Goal: Information Seeking & Learning: Learn about a topic

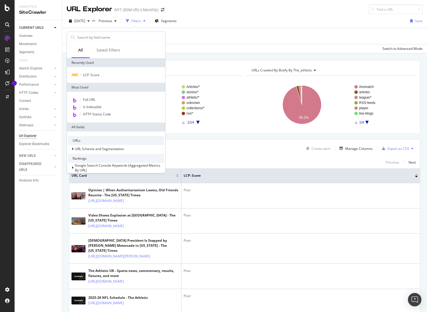
scroll to position [149, 0]
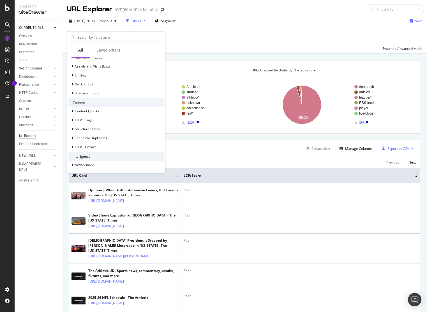
click at [238, 45] on div "Apply Clear Save Switch to Advanced Mode" at bounding box center [244, 48] width 364 height 9
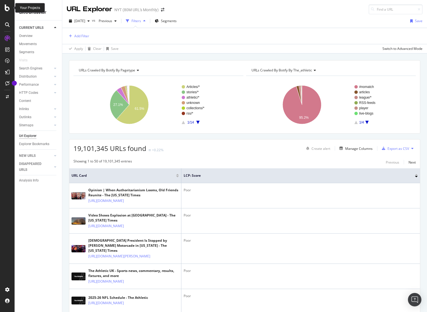
click at [8, 6] on icon at bounding box center [7, 7] width 5 height 7
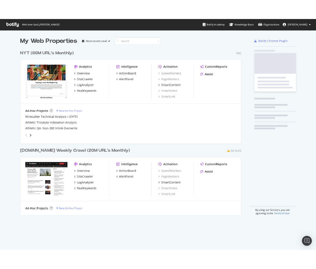
scroll to position [312, 427]
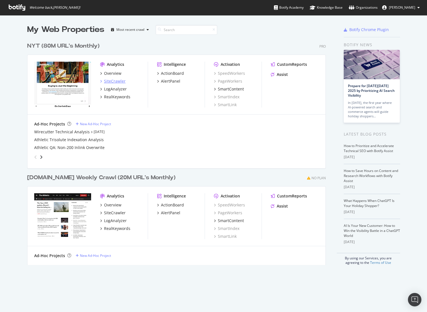
click at [117, 82] on div "SiteCrawler" at bounding box center [115, 81] width 22 height 6
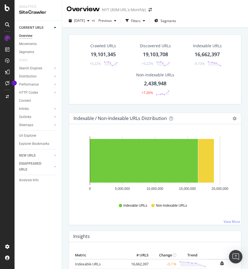
click at [42, 73] on div "Distribution" at bounding box center [40, 77] width 43 height 8
click at [42, 76] on link "Distribution" at bounding box center [35, 77] width 33 height 6
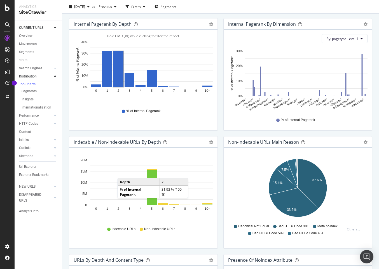
scroll to position [180, 0]
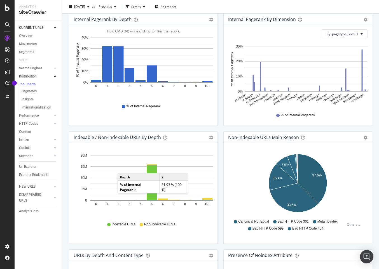
click at [203, 221] on div "Indexable URLs Non-Indexable URLs" at bounding box center [143, 224] width 134 height 13
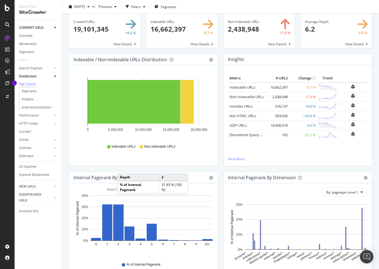
scroll to position [0, 0]
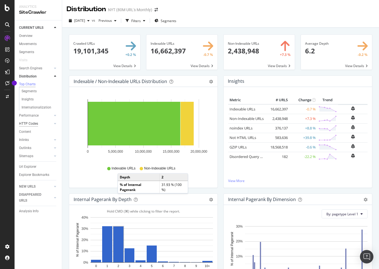
click at [37, 124] on div "HTTP Codes" at bounding box center [28, 124] width 19 height 6
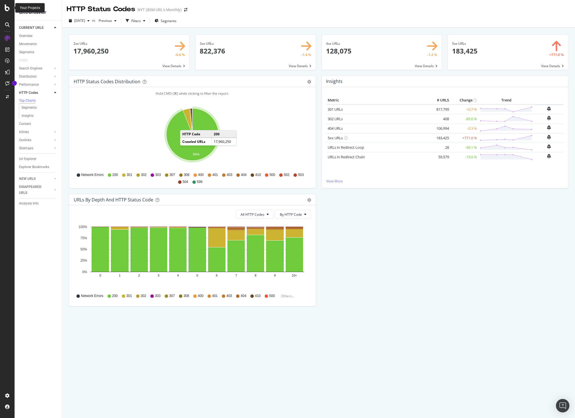
click at [8, 7] on icon at bounding box center [7, 7] width 5 height 7
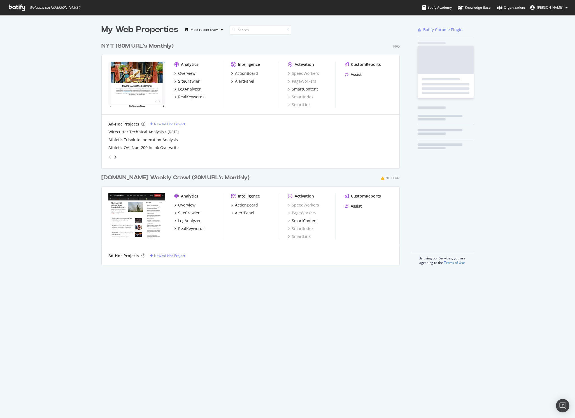
scroll to position [418, 575]
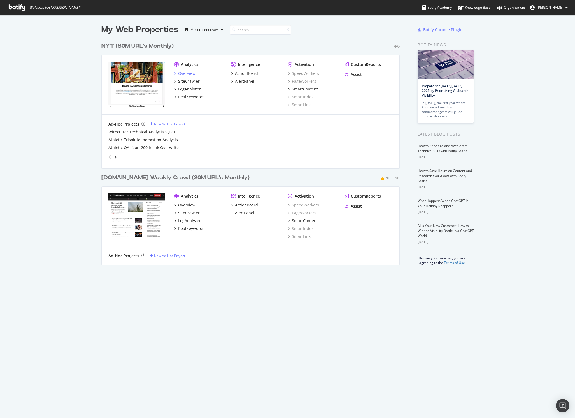
click at [187, 74] on div "Overview" at bounding box center [186, 74] width 17 height 6
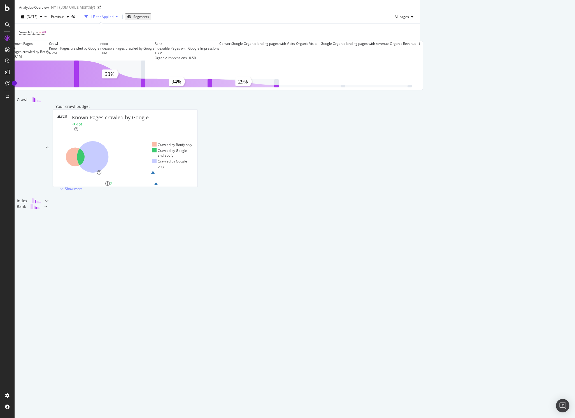
scroll to position [4, 0]
click at [83, 185] on div "Show more" at bounding box center [74, 182] width 18 height 5
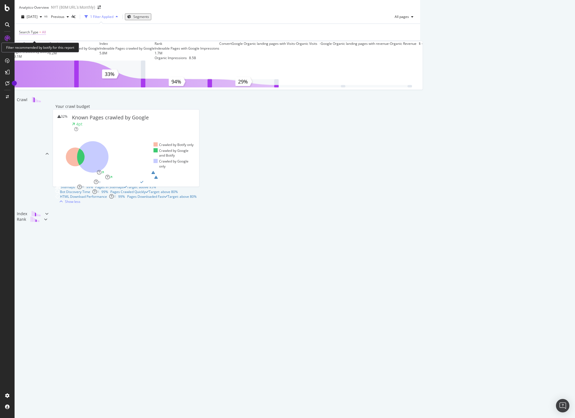
click at [46, 36] on span "All" at bounding box center [44, 32] width 4 height 8
click at [32, 50] on icon at bounding box center [32, 49] width 4 height 3
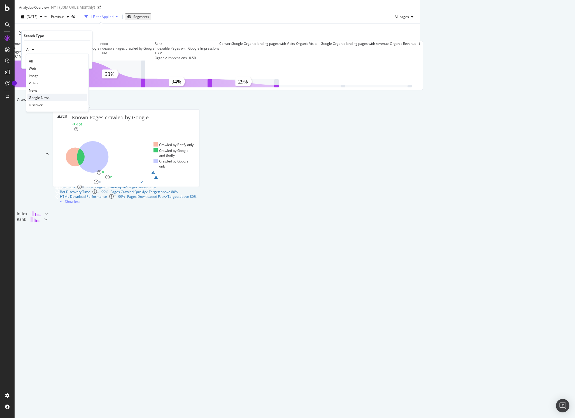
click at [44, 99] on span "Google News" at bounding box center [39, 97] width 21 height 5
click at [83, 62] on div "Apply" at bounding box center [83, 61] width 9 height 5
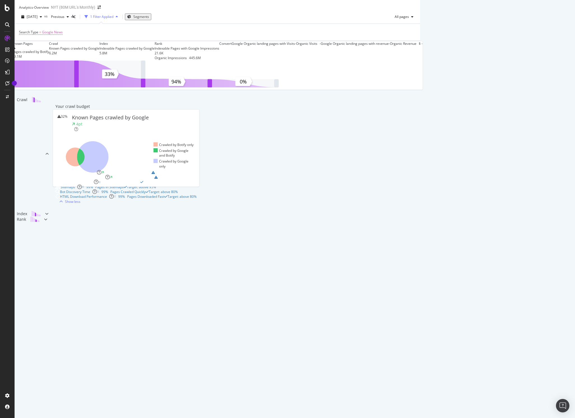
click at [113, 19] on div "1 Filter Applied" at bounding box center [101, 16] width 23 height 5
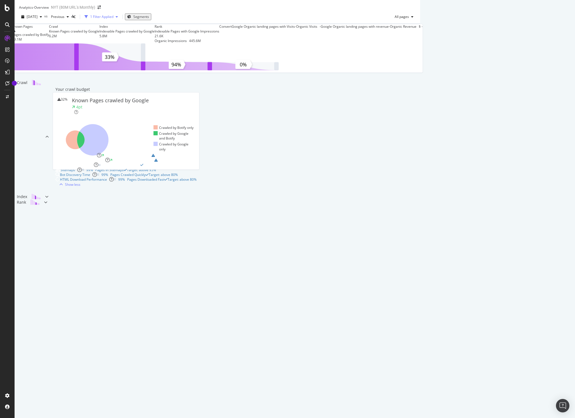
click at [120, 21] on div "1 Filter Applied" at bounding box center [101, 17] width 38 height 8
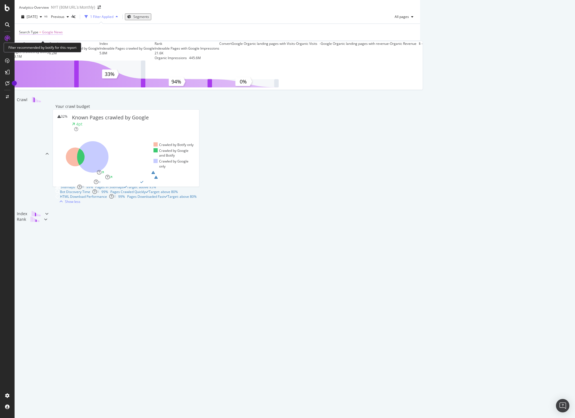
click at [46, 36] on span "Google News" at bounding box center [52, 32] width 21 height 8
click at [39, 50] on span "Google News" at bounding box center [36, 49] width 21 height 5
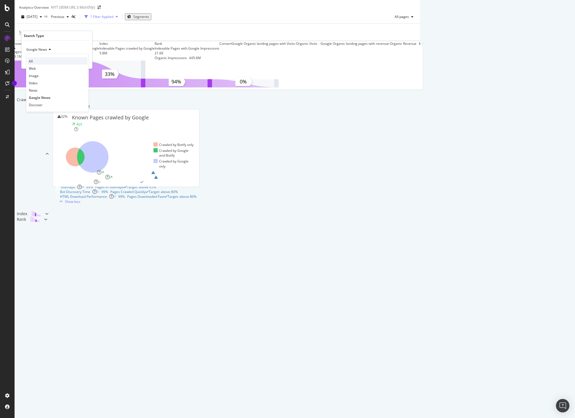
click at [48, 61] on div "All" at bounding box center [57, 60] width 60 height 7
click at [85, 62] on div "Apply" at bounding box center [83, 61] width 9 height 5
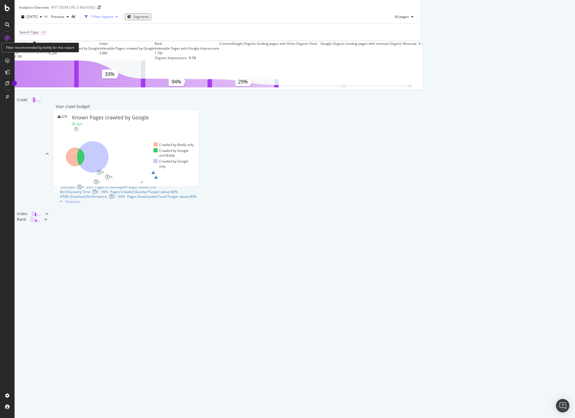
click at [44, 36] on span "All" at bounding box center [44, 32] width 4 height 8
drag, startPoint x: 34, startPoint y: 48, endPoint x: 45, endPoint y: 52, distance: 11.5
click at [34, 48] on div "All" at bounding box center [57, 49] width 62 height 9
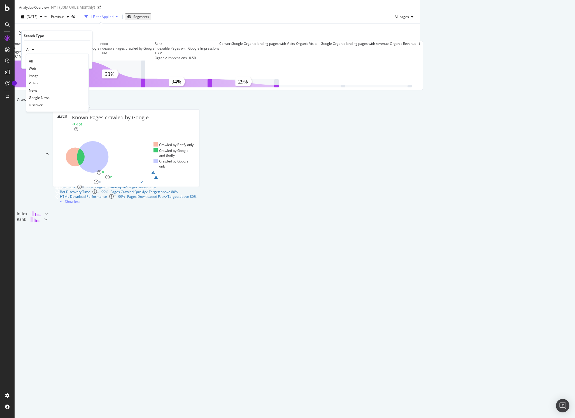
click at [60, 97] on div "Google News" at bounding box center [57, 97] width 60 height 7
click at [82, 61] on div "Apply" at bounding box center [83, 61] width 9 height 5
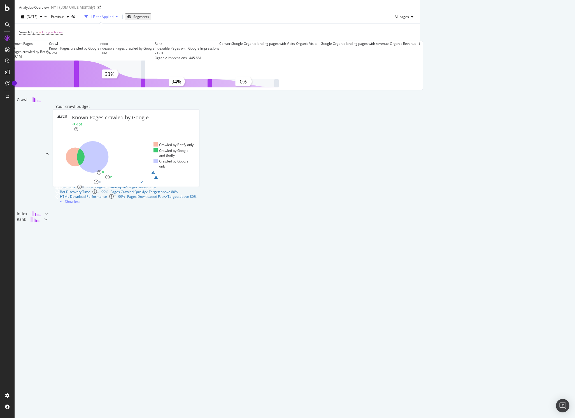
scroll to position [125, 0]
click at [45, 217] on div "Index" at bounding box center [30, 214] width 31 height 6
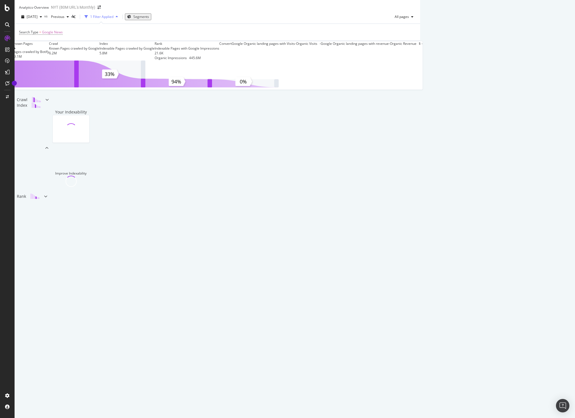
click at [47, 199] on div "Rank" at bounding box center [31, 197] width 33 height 6
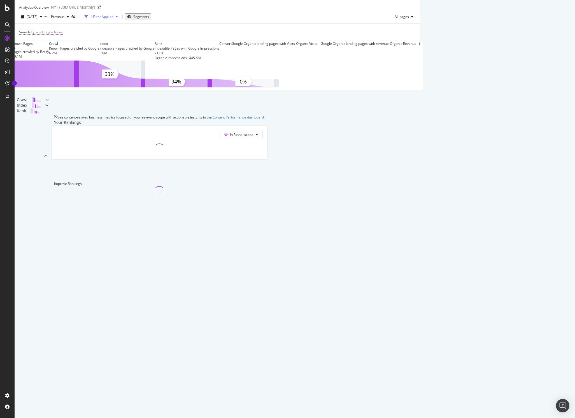
click at [45, 108] on div "Index" at bounding box center [30, 106] width 31 height 6
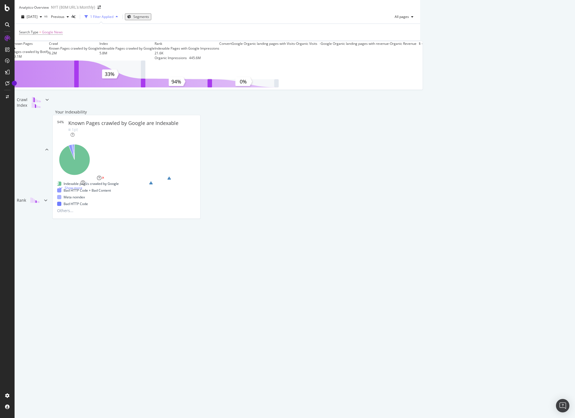
scroll to position [0, 0]
click at [198, 180] on div "Bad HTTP Status Code 4% Pages with Bad HTTP Status Codes Target: below 1%" at bounding box center [126, 178] width 143 height 5
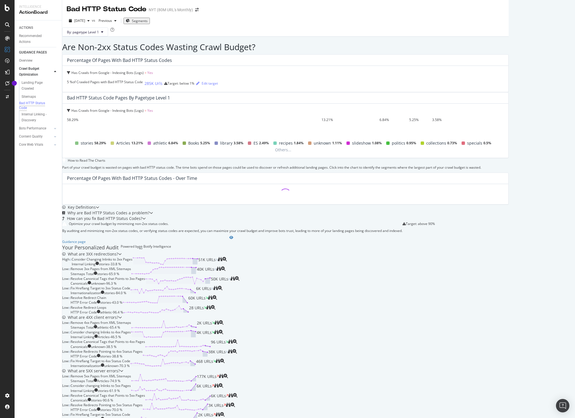
scroll to position [91, 0]
click at [150, 210] on div "Why are Bad HTTP Status Codes a problem?" at bounding box center [105, 213] width 87 height 6
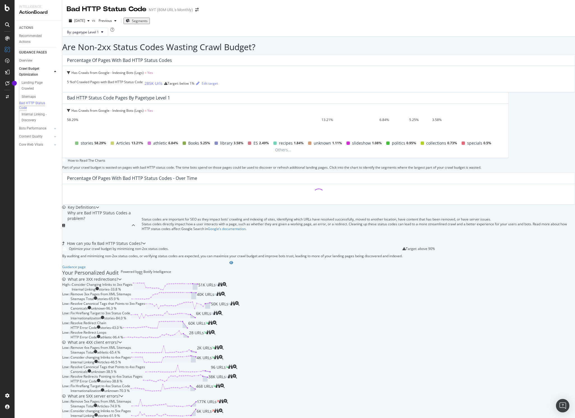
click at [132, 210] on div "Why are Bad HTTP Status Codes a problem?" at bounding box center [96, 225] width 69 height 31
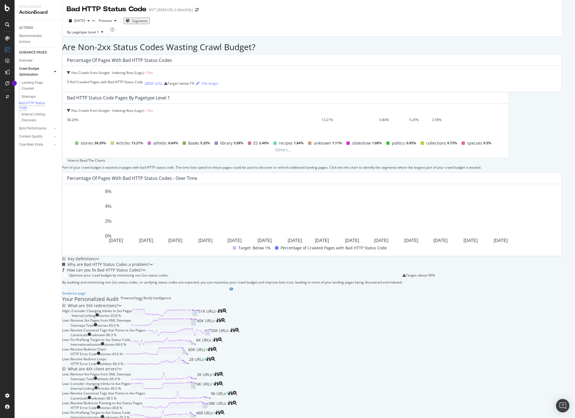
scroll to position [228, 0]
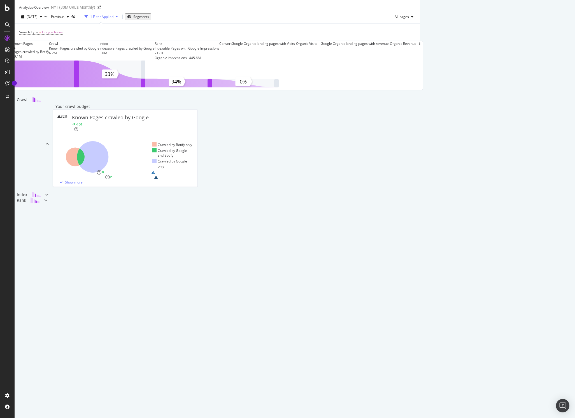
click at [103, 180] on div "Internal Linking - Discovery" at bounding box center [82, 177] width 42 height 5
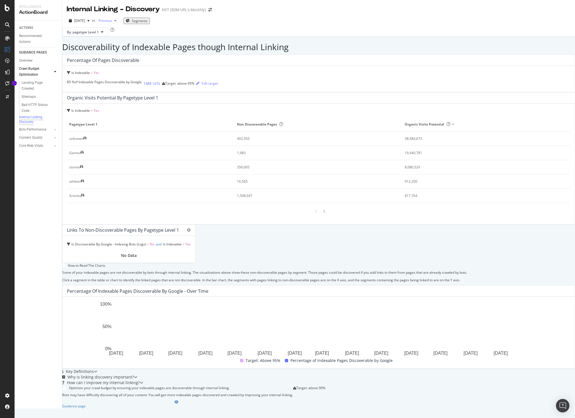
scroll to position [64, 0]
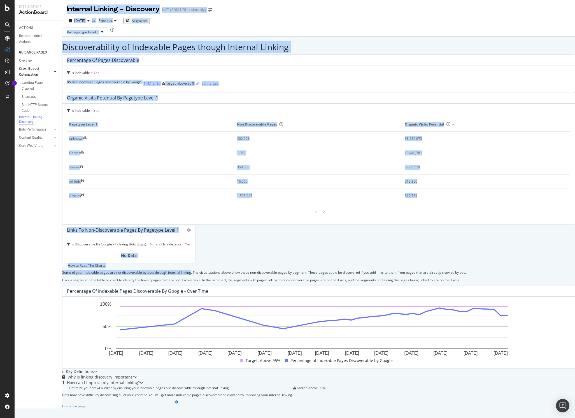
drag, startPoint x: 225, startPoint y: 205, endPoint x: 53, endPoint y: 207, distance: 171.2
click at [54, 207] on div "Intelligence ActionBoard ACTIONS Recommended Actions GUIDANCE PAGES Overview Cr…" at bounding box center [295, 204] width 560 height 408
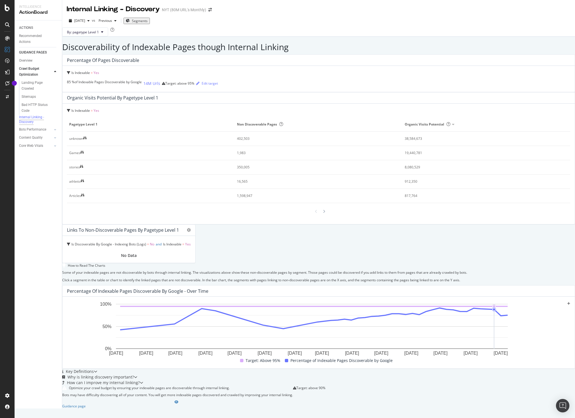
drag, startPoint x: 495, startPoint y: 247, endPoint x: 505, endPoint y: 255, distance: 13.2
click at [426, 301] on rect "A chart." at bounding box center [312, 329] width 490 height 56
click at [426, 308] on icon "A chart." at bounding box center [314, 319] width 388 height 22
click at [426, 305] on circle "A chart." at bounding box center [508, 306] width 2 height 2
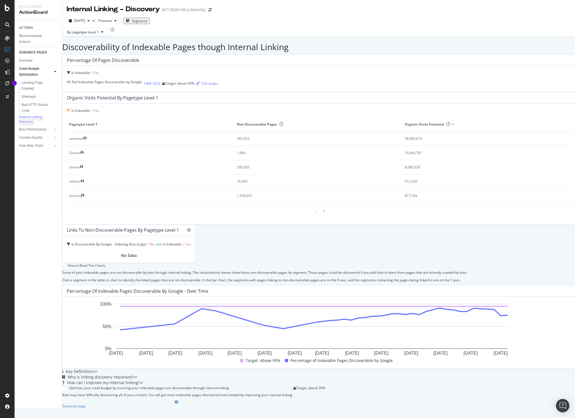
click at [99, 108] on span "Yes" at bounding box center [97, 110] width 6 height 5
click at [98, 121] on span "Yes" at bounding box center [96, 123] width 6 height 5
click at [99, 108] on span "Yes" at bounding box center [97, 110] width 6 height 5
click at [242, 104] on div "Is Indexable = Yes pagetype Level 1 Non Discoverable Pages Organic Visits Poten…" at bounding box center [318, 164] width 512 height 120
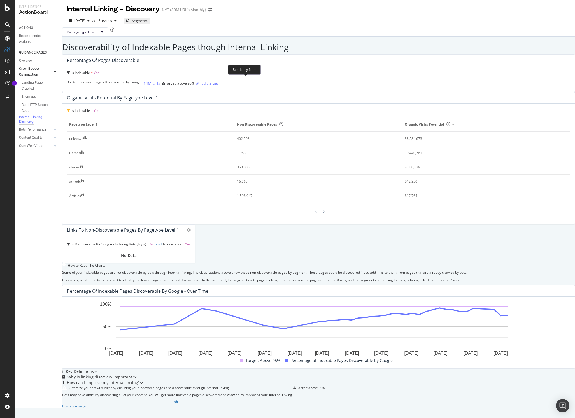
click at [70, 109] on icon at bounding box center [68, 110] width 3 height 3
click at [231, 122] on span "pagetype Level 1" at bounding box center [150, 124] width 162 height 5
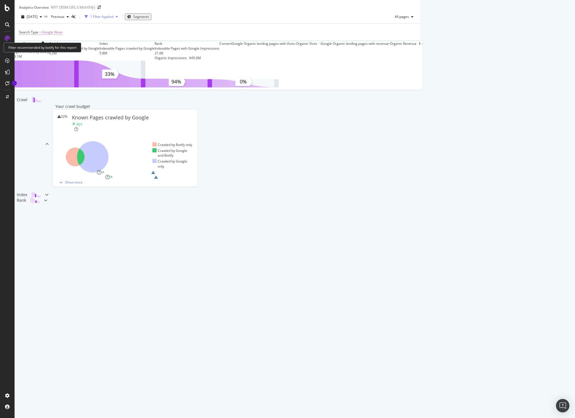
click at [52, 35] on span "Google News" at bounding box center [52, 32] width 21 height 8
click at [45, 50] on span "Google News" at bounding box center [36, 49] width 21 height 5
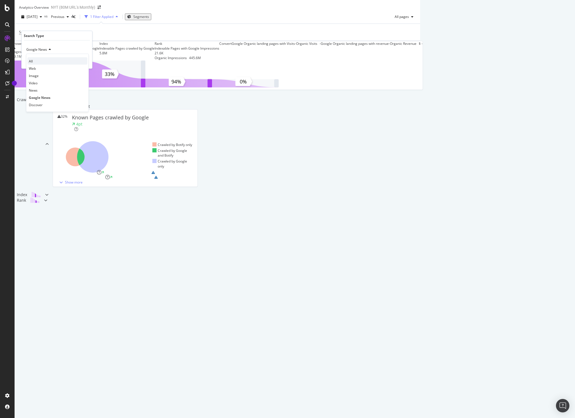
click at [41, 61] on div "All" at bounding box center [57, 60] width 60 height 7
click at [81, 59] on div "Apply" at bounding box center [83, 61] width 9 height 5
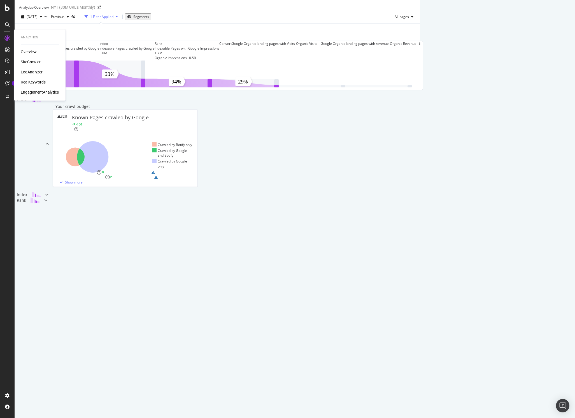
click at [6, 37] on icon at bounding box center [7, 39] width 6 height 6
click at [37, 62] on div "SiteCrawler" at bounding box center [31, 62] width 20 height 6
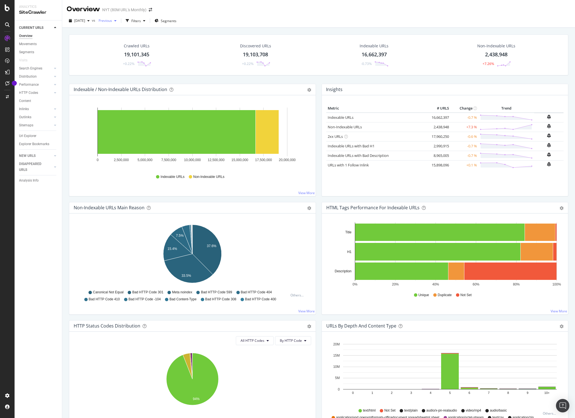
click at [112, 21] on span "Previous" at bounding box center [104, 20] width 16 height 5
drag, startPoint x: 248, startPoint y: 14, endPoint x: 223, endPoint y: 17, distance: 25.4
click at [248, 14] on div "2025 Sep. 24th vs Previous Filters Segments" at bounding box center [318, 21] width 513 height 14
click at [176, 19] on span "Segments" at bounding box center [169, 20] width 16 height 5
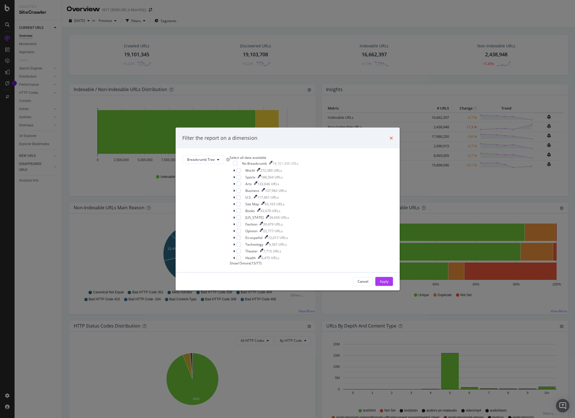
click at [390, 136] on icon "times" at bounding box center [391, 138] width 3 height 4
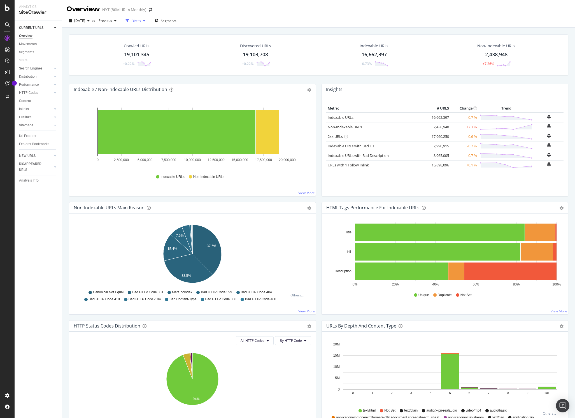
click at [148, 23] on div "Filters" at bounding box center [136, 21] width 24 height 8
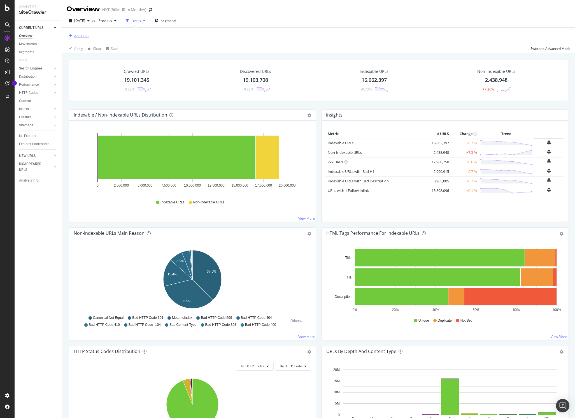
click at [79, 37] on div "Add Filter" at bounding box center [81, 36] width 15 height 5
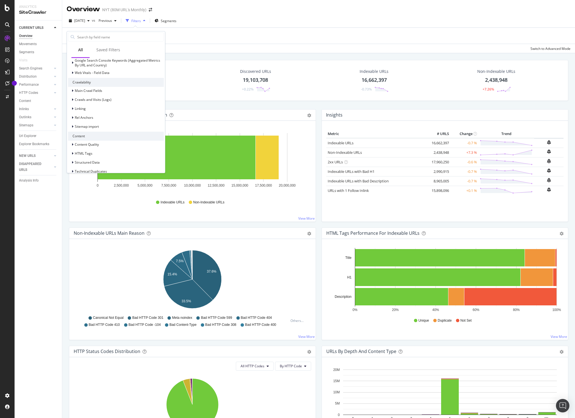
scroll to position [117, 0]
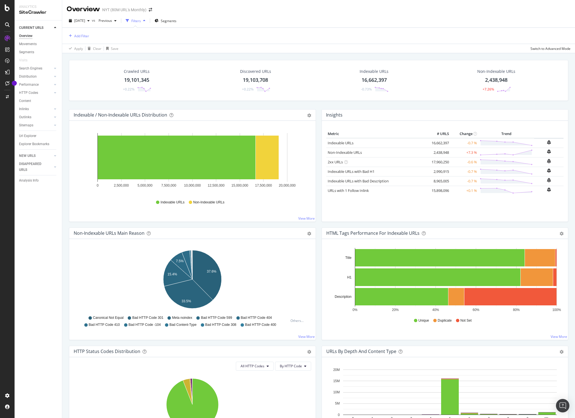
drag, startPoint x: 197, startPoint y: 50, endPoint x: 172, endPoint y: 37, distance: 28.6
click at [197, 49] on div "Apply Clear Save Switch to Advanced Mode" at bounding box center [318, 48] width 513 height 9
click at [176, 19] on span "Segments" at bounding box center [169, 20] width 16 height 5
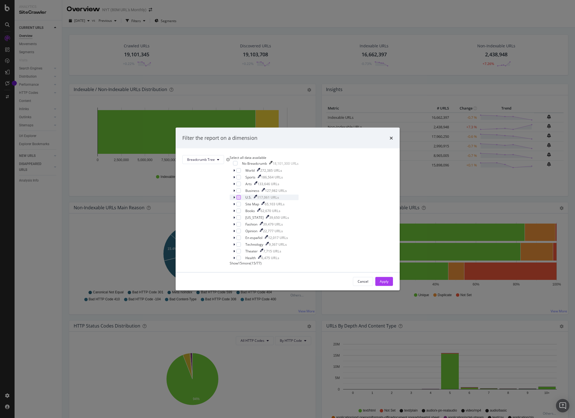
click at [241, 199] on div "modal" at bounding box center [238, 197] width 4 height 4
click at [380, 284] on div "Apply" at bounding box center [384, 281] width 9 height 5
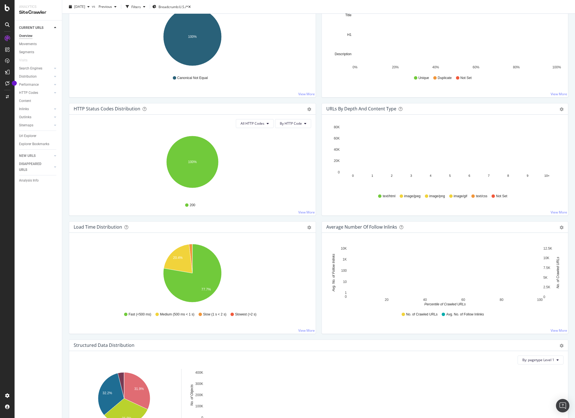
scroll to position [218, 0]
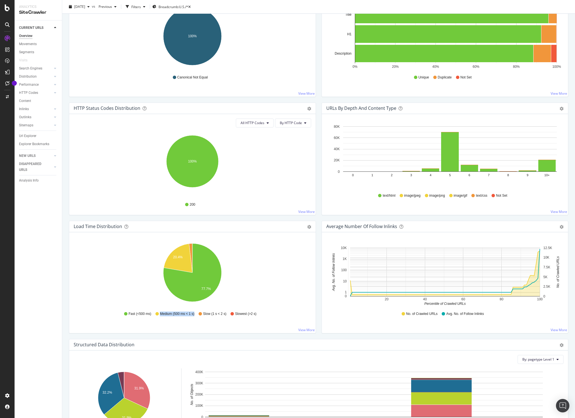
drag, startPoint x: 158, startPoint y: 315, endPoint x: 196, endPoint y: 313, distance: 37.6
click at [195, 312] on div "Fast (<500 ms) Medium (500 ms < 1 s) Slow (1 s < 2 s) Slowest (>2 s)" at bounding box center [192, 314] width 232 height 13
click at [222, 304] on icon "20.4% 77.7%" at bounding box center [193, 273] width 238 height 65
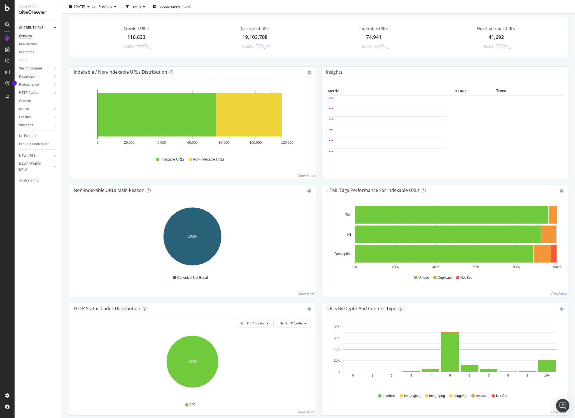
scroll to position [0, 0]
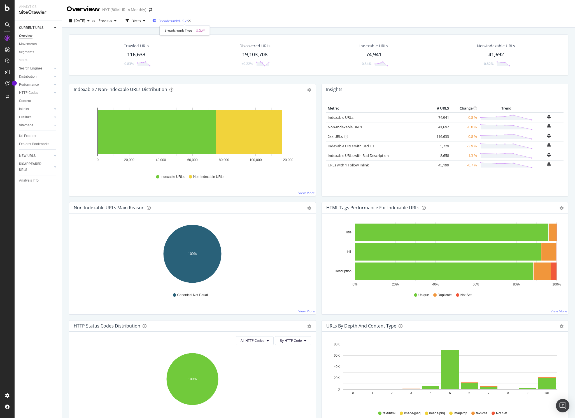
click at [188, 23] on div "Breadcrumb: U.S./*" at bounding box center [170, 20] width 36 height 5
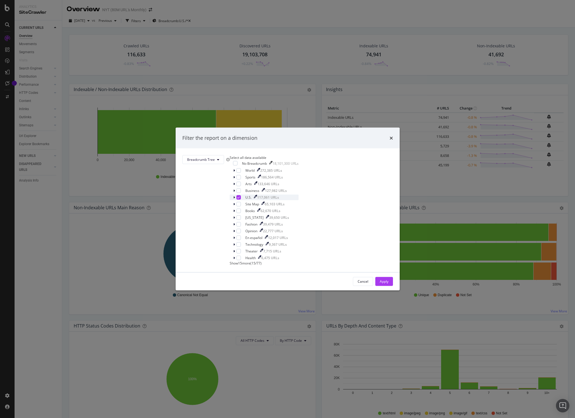
click at [240, 199] on icon "modal" at bounding box center [238, 197] width 3 height 3
click at [380, 284] on div "Apply" at bounding box center [384, 281] width 9 height 5
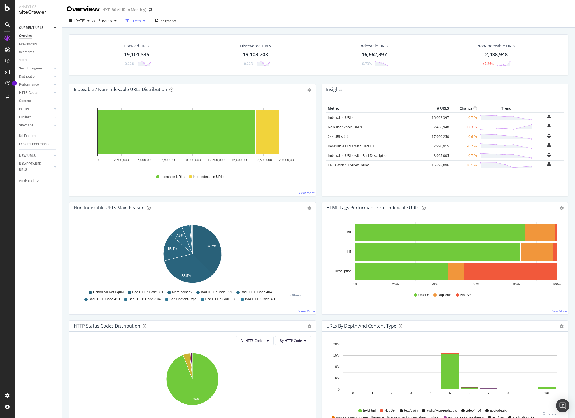
click at [141, 23] on div "Filters" at bounding box center [136, 20] width 10 height 5
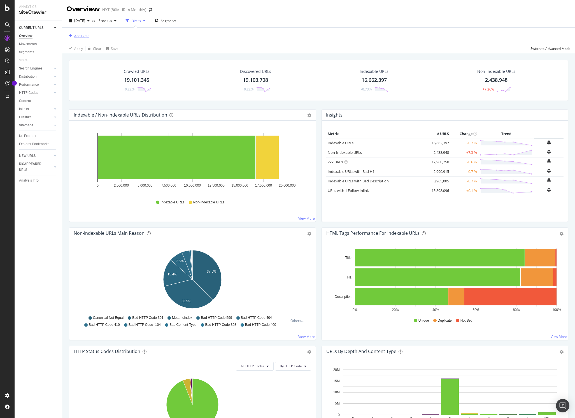
click at [80, 36] on div "Add Filter" at bounding box center [81, 36] width 15 height 5
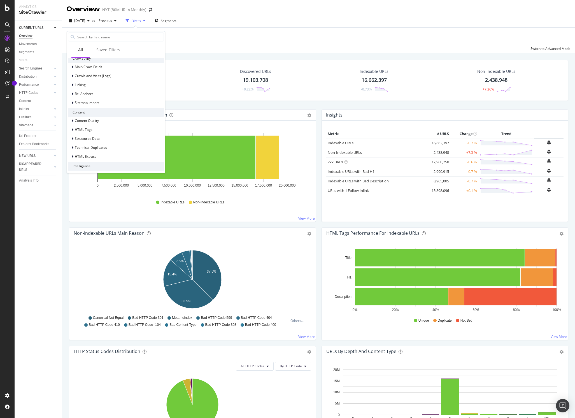
scroll to position [140, 0]
click at [109, 120] on div "Content Quality" at bounding box center [116, 123] width 96 height 8
click at [110, 119] on div "Content Quality" at bounding box center [116, 119] width 96 height 8
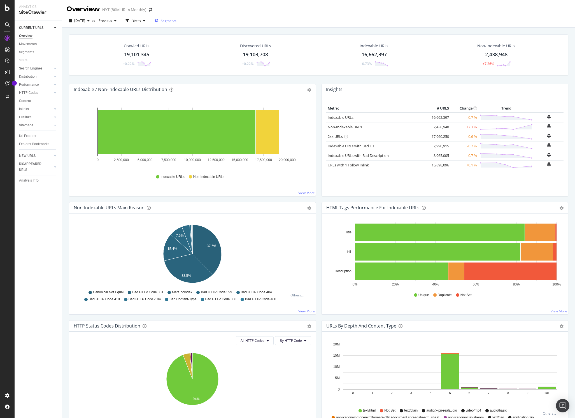
click at [176, 20] on span "Segments" at bounding box center [169, 20] width 16 height 5
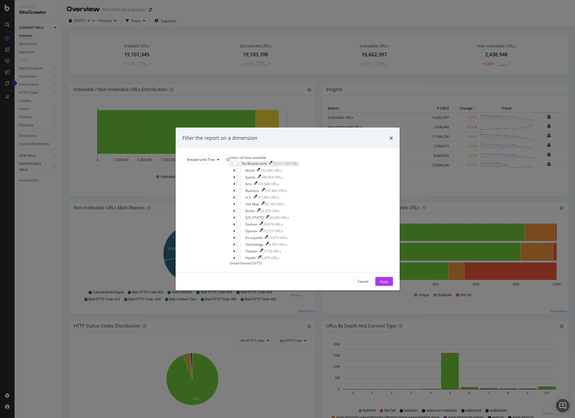
scroll to position [5, 0]
click at [250, 265] on span "Show 15 more" at bounding box center [240, 262] width 21 height 5
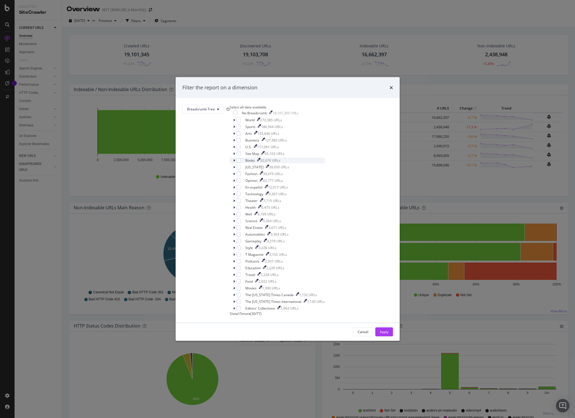
scroll to position [106, 0]
click at [250, 311] on span "Show 15 more" at bounding box center [240, 313] width 21 height 5
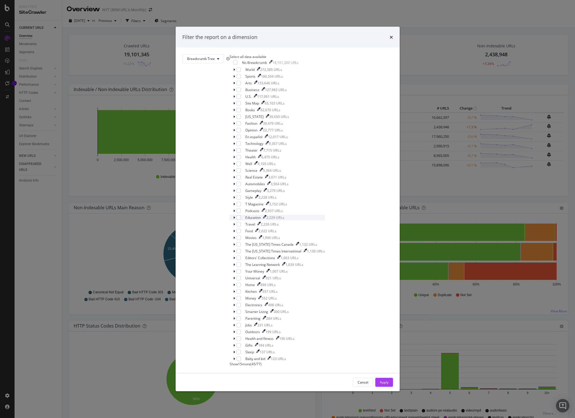
scroll to position [206, 0]
click at [250, 312] on span "Show 15 more" at bounding box center [240, 363] width 21 height 5
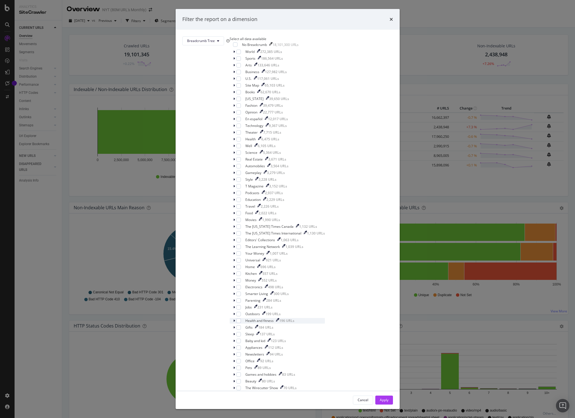
scroll to position [0, 0]
click at [414, 228] on div "Filter the report on a dimension Breadcrumb Tree Select all data available No B…" at bounding box center [287, 209] width 575 height 418
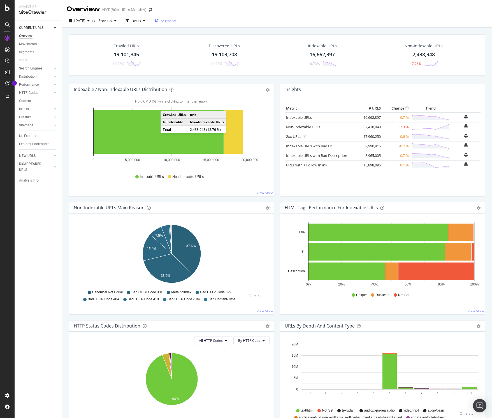
click at [159, 20] on icon "button" at bounding box center [157, 20] width 4 height 3
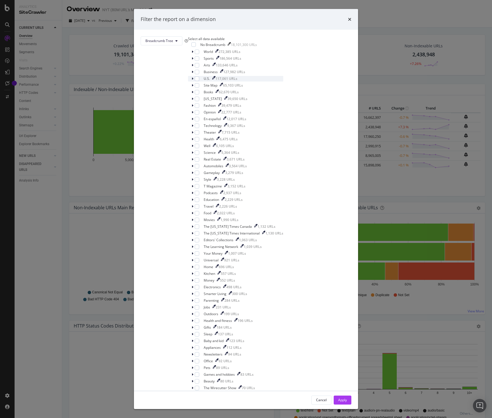
click at [254, 81] on div "U.S. 117,061 URLs" at bounding box center [242, 78] width 82 height 5
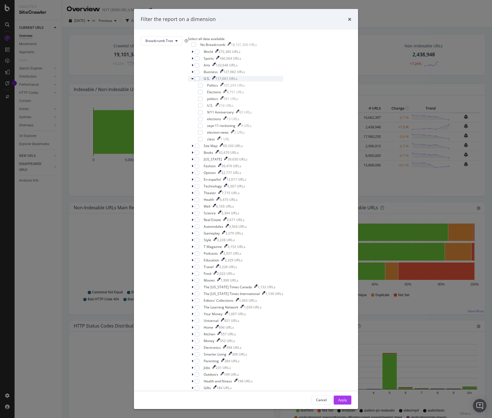
scroll to position [0, 0]
click at [210, 81] on div "U.S." at bounding box center [207, 78] width 6 height 5
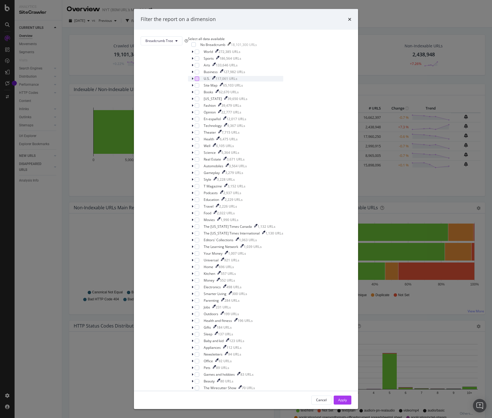
click at [199, 81] on div "modal" at bounding box center [197, 78] width 4 height 4
click at [338, 312] on div "Apply" at bounding box center [342, 399] width 9 height 5
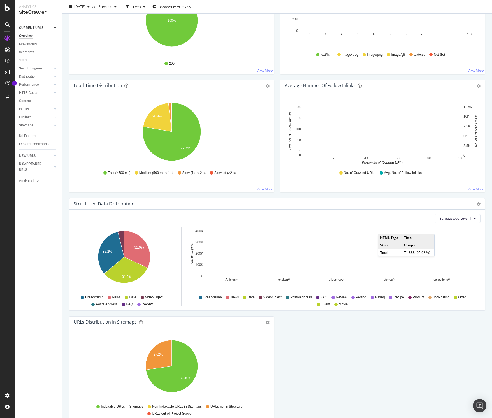
scroll to position [395, 0]
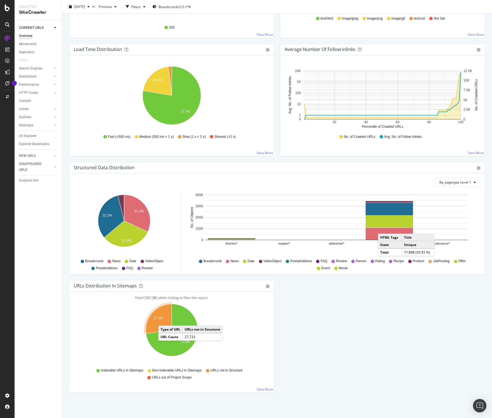
click at [164, 312] on icon "A chart." at bounding box center [159, 319] width 26 height 30
click at [161, 312] on icon "A chart." at bounding box center [159, 319] width 26 height 30
click at [270, 312] on link "View More" at bounding box center [265, 389] width 17 height 5
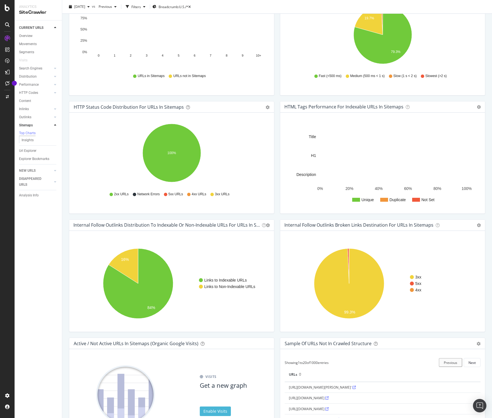
scroll to position [268, 0]
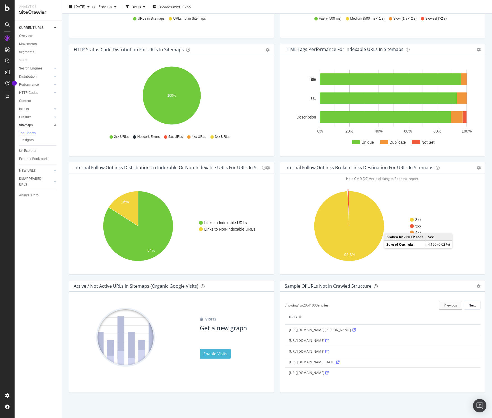
click at [418, 226] on text "5xx" at bounding box center [418, 226] width 6 height 4
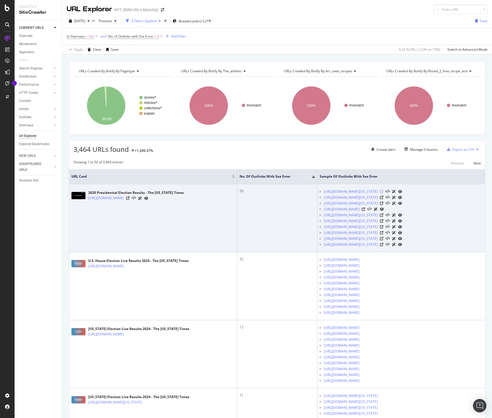
click at [383, 193] on icon at bounding box center [381, 191] width 3 height 3
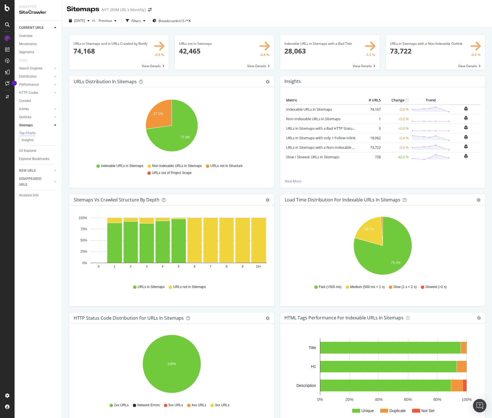
click at [8, 39] on icon at bounding box center [7, 39] width 6 height 6
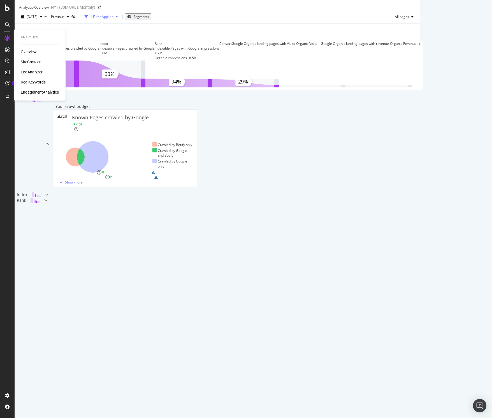
click at [31, 61] on div "SiteCrawler" at bounding box center [31, 62] width 20 height 6
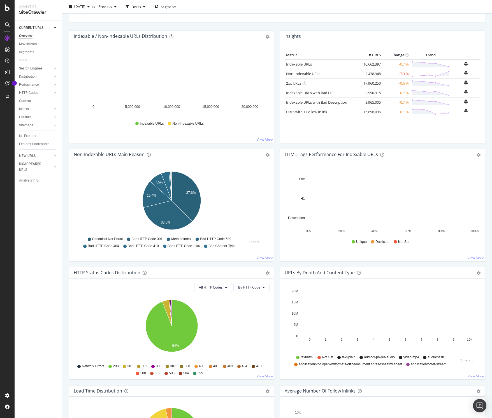
scroll to position [395, 0]
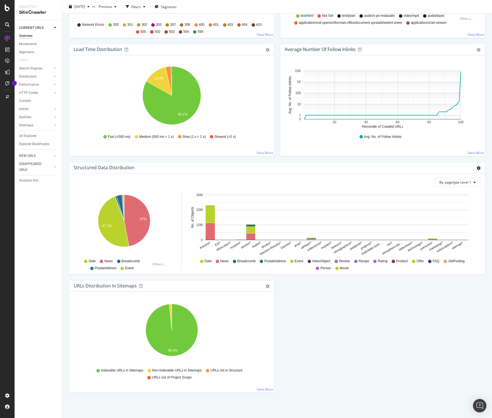
click at [426, 168] on icon "gear" at bounding box center [478, 168] width 4 height 4
click at [381, 288] on div "Crawled URLs 19,101,345 +0.22% Discovered URLs 19,103,708 +0.22% Indexable URLs…" at bounding box center [277, 19] width 422 height 759
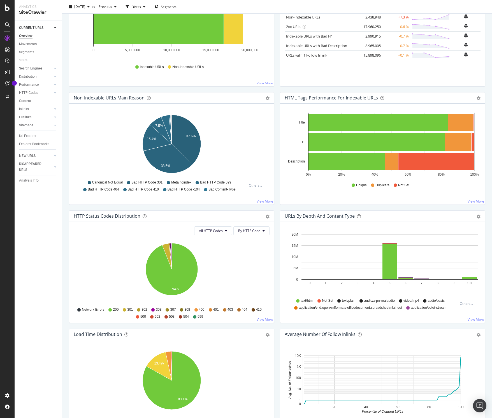
scroll to position [0, 0]
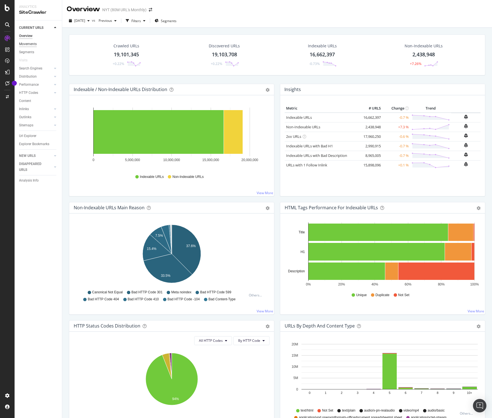
click at [31, 41] on div "Movements" at bounding box center [28, 44] width 18 height 6
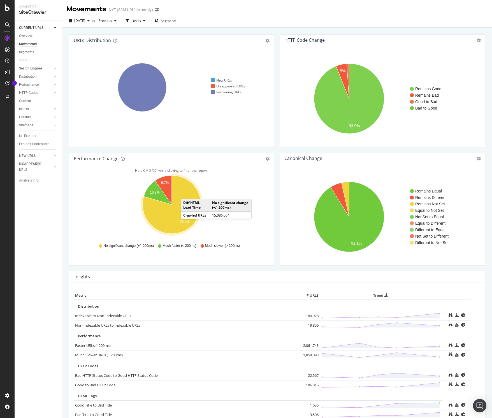
click at [27, 52] on div "Segments" at bounding box center [26, 52] width 15 height 6
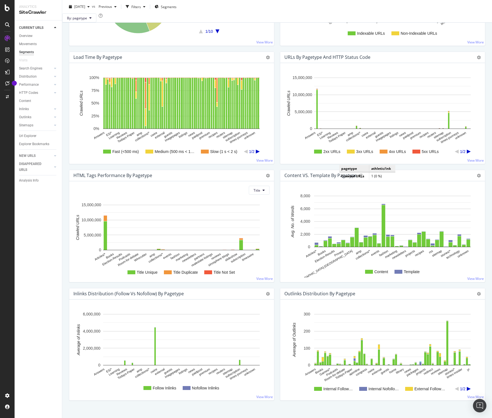
scroll to position [338, 0]
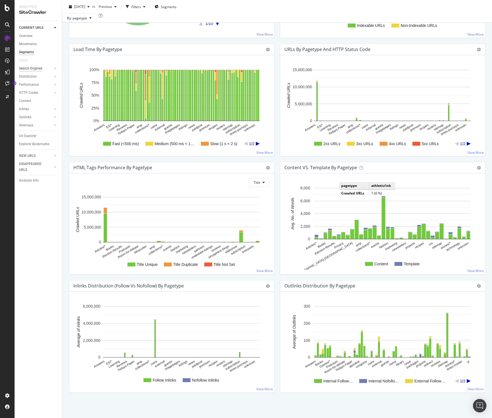
click at [29, 66] on div "Search Engines" at bounding box center [30, 69] width 23 height 6
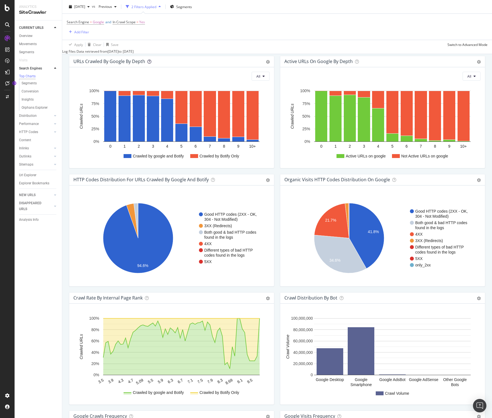
click at [149, 64] on icon at bounding box center [149, 62] width 4 height 4
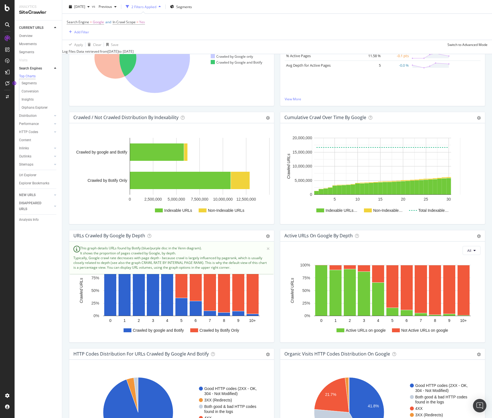
scroll to position [246, 0]
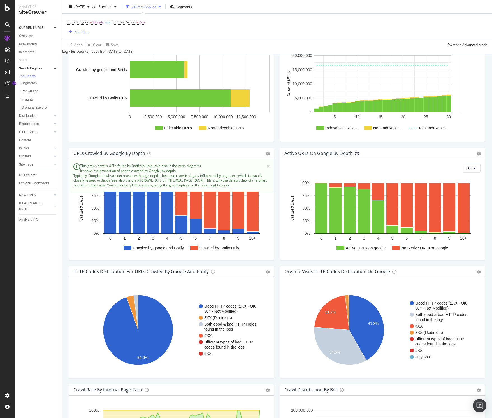
click at [356, 155] on icon at bounding box center [357, 154] width 4 height 4
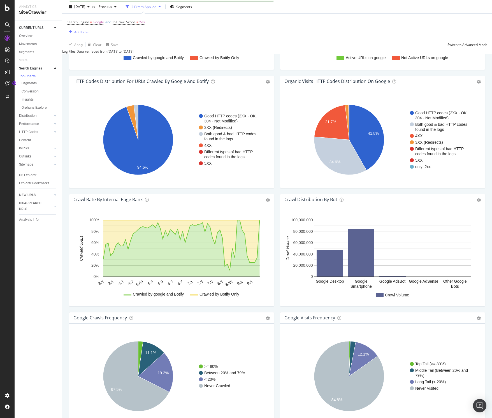
scroll to position [470, 0]
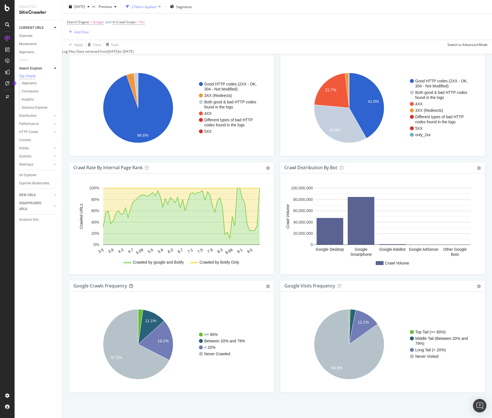
click at [130, 287] on icon at bounding box center [131, 286] width 4 height 4
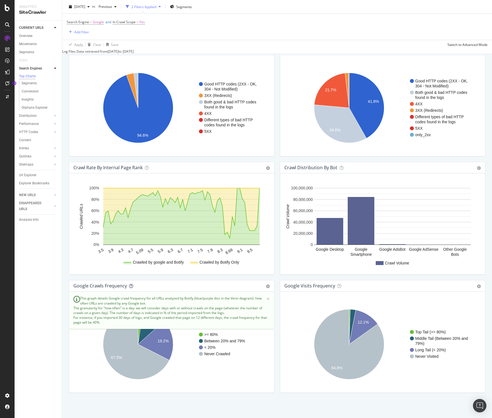
click at [130, 287] on icon at bounding box center [131, 286] width 4 height 4
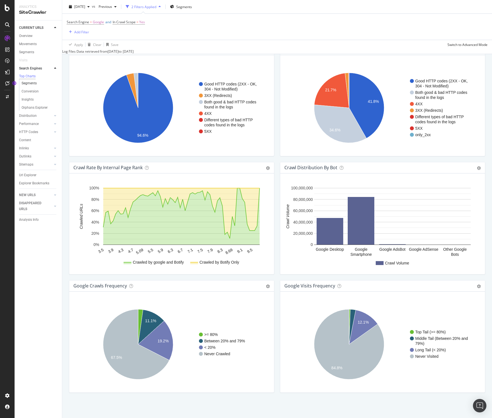
click at [39, 85] on link "Segments" at bounding box center [40, 83] width 36 height 6
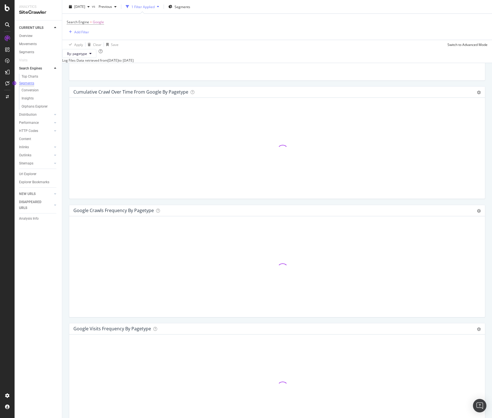
scroll to position [489, 0]
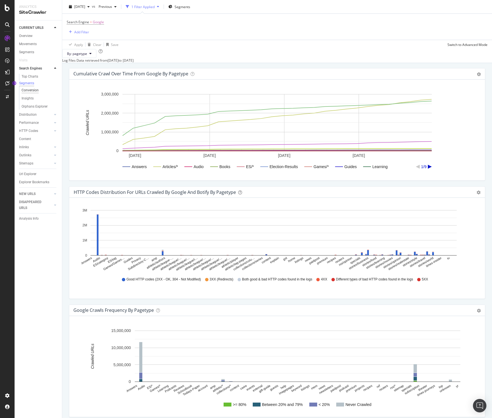
click at [36, 93] on div "Conversion" at bounding box center [30, 90] width 17 height 6
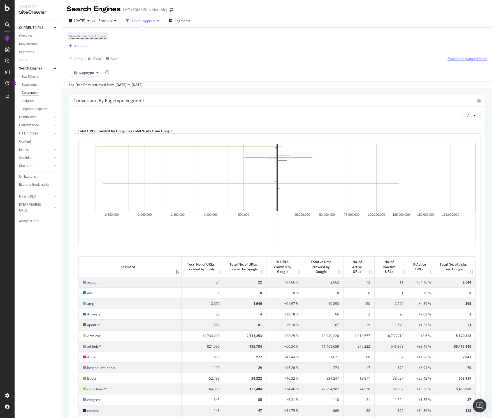
click at [459, 60] on div "Switch to Advanced Mode" at bounding box center [467, 58] width 40 height 5
click at [459, 60] on div "Switch back to Simple mode" at bounding box center [465, 58] width 43 height 5
click at [459, 60] on div "Switch to Advanced Mode" at bounding box center [467, 58] width 40 height 5
click at [115, 44] on div "Add Filter Group" at bounding box center [111, 46] width 25 height 5
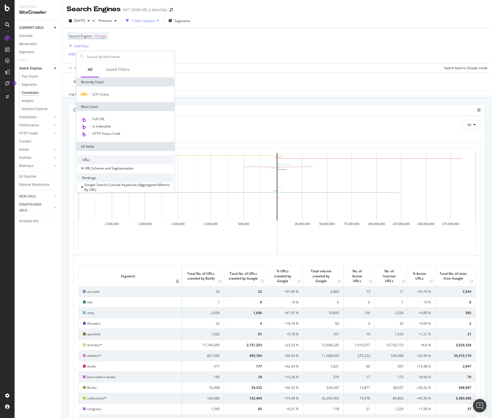
click at [197, 55] on div "Search Engine = Google Add Filter AND Add Filter Apply Clear Save Switch back t…" at bounding box center [277, 50] width 421 height 45
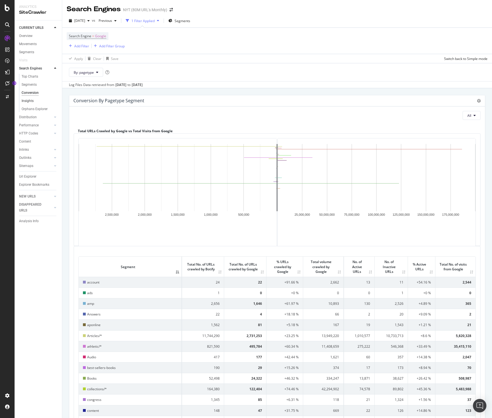
click at [39, 103] on link "Insights" at bounding box center [40, 101] width 36 height 6
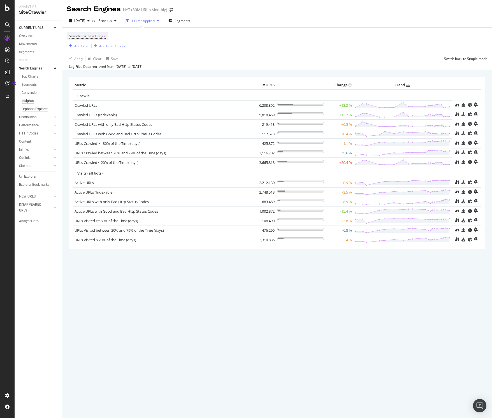
click at [45, 109] on div "Orphans Explorer" at bounding box center [35, 109] width 26 height 6
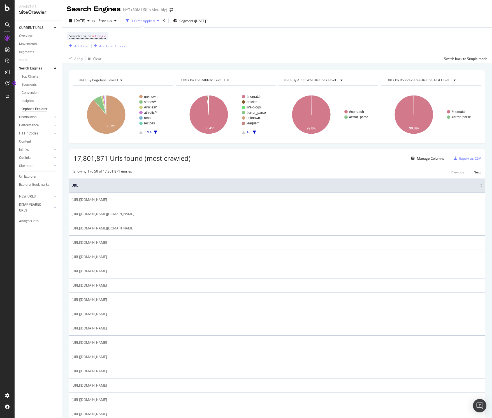
click at [54, 68] on icon at bounding box center [55, 68] width 2 height 3
click at [50, 68] on div at bounding box center [50, 69] width 6 height 6
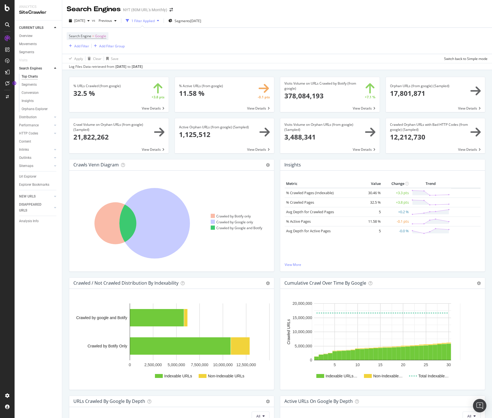
click at [57, 69] on div at bounding box center [55, 69] width 6 height 6
click at [36, 78] on link "Distribution" at bounding box center [35, 77] width 33 height 6
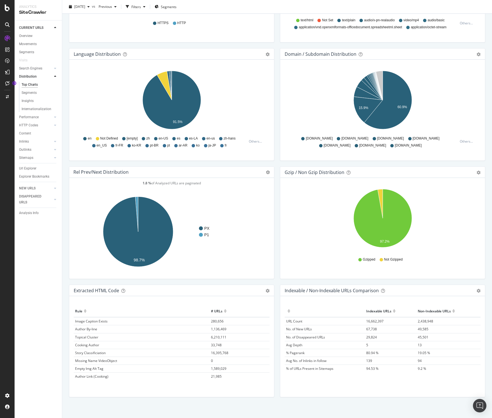
scroll to position [623, 0]
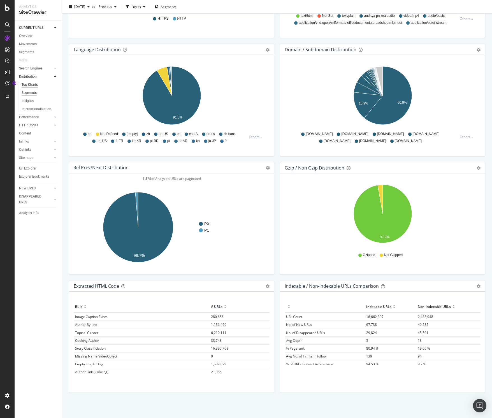
click at [34, 95] on div "Segments" at bounding box center [29, 93] width 15 height 6
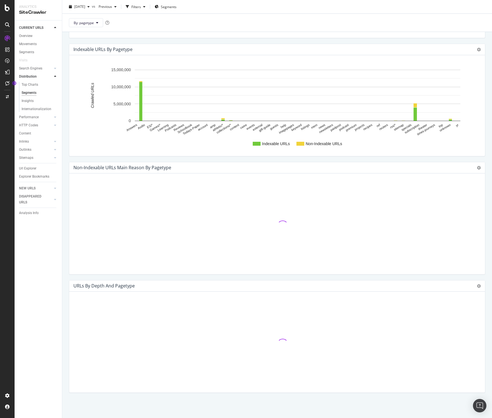
scroll to position [127, 0]
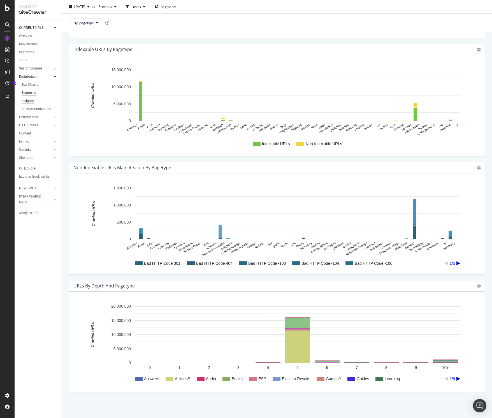
click at [32, 101] on div "Insights" at bounding box center [28, 101] width 12 height 6
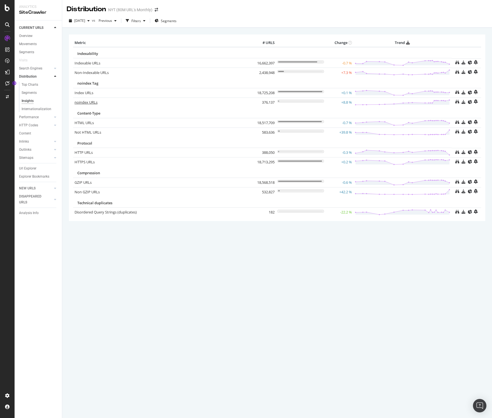
click at [82, 102] on link "noindex URLs" at bounding box center [86, 102] width 23 height 5
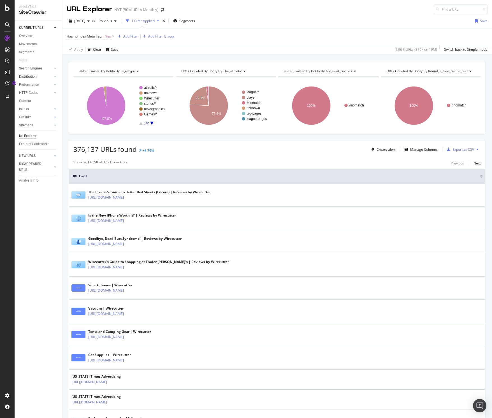
click at [36, 78] on link "Distribution" at bounding box center [35, 77] width 33 height 6
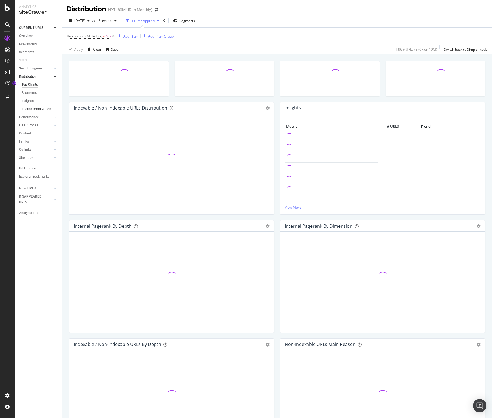
click at [30, 109] on div "Internationalization" at bounding box center [37, 109] width 30 height 6
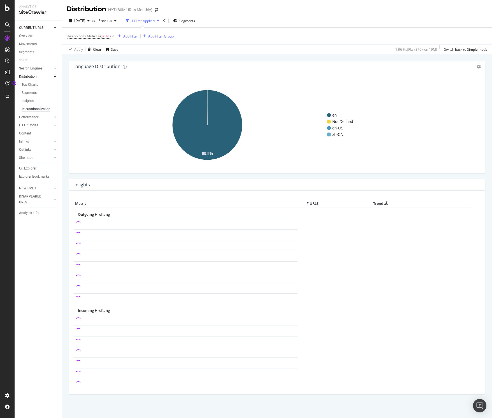
click at [96, 215] on span "Outgoing Hreflang" at bounding box center [94, 214] width 32 height 5
copy span "Hreflang"
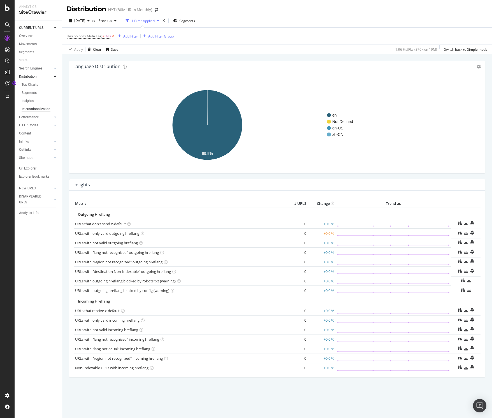
click at [112, 36] on icon at bounding box center [113, 36] width 5 height 6
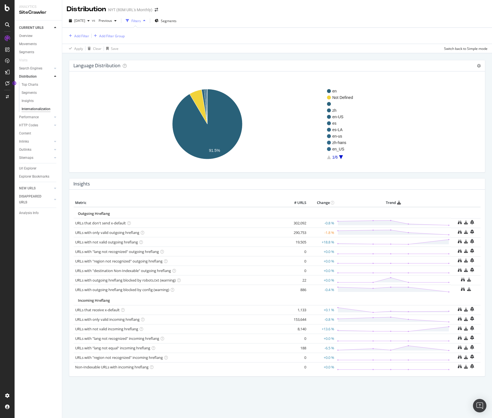
click at [156, 210] on td "Outgoing Hreflang" at bounding box center [277, 212] width 407 height 11
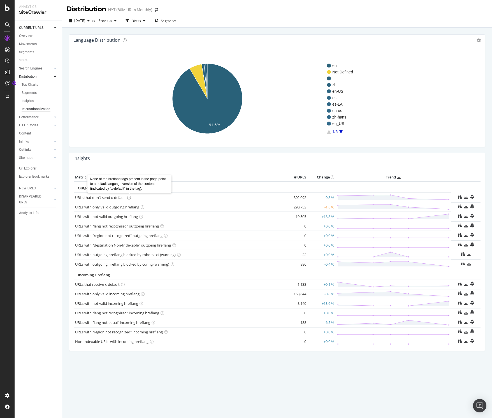
click at [129, 197] on icon at bounding box center [129, 198] width 4 height 4
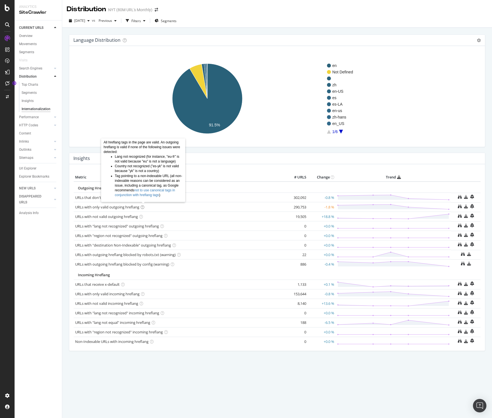
click at [143, 206] on icon at bounding box center [143, 207] width 4 height 4
click at [142, 217] on icon at bounding box center [141, 217] width 4 height 4
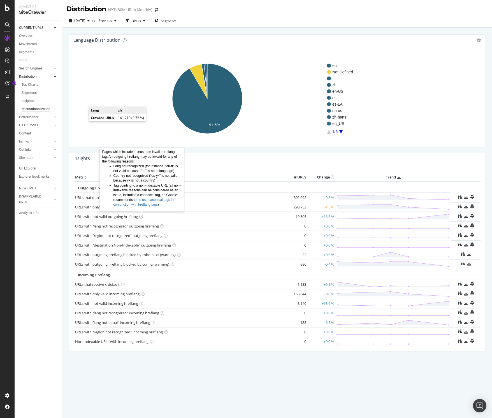
click at [147, 273] on div "Incoming Hreflang" at bounding box center [277, 274] width 398 height 5
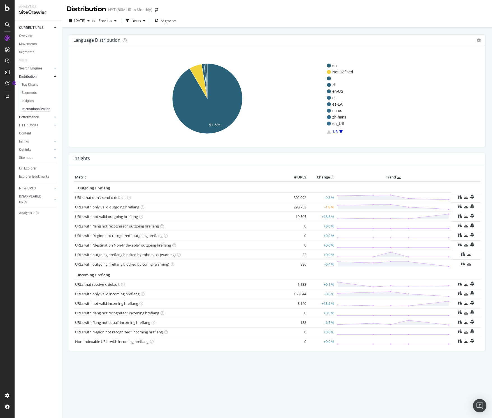
click at [39, 117] on link "Performance" at bounding box center [35, 117] width 33 height 6
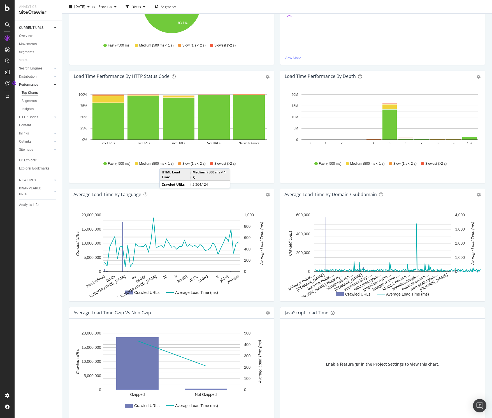
scroll to position [168, 0]
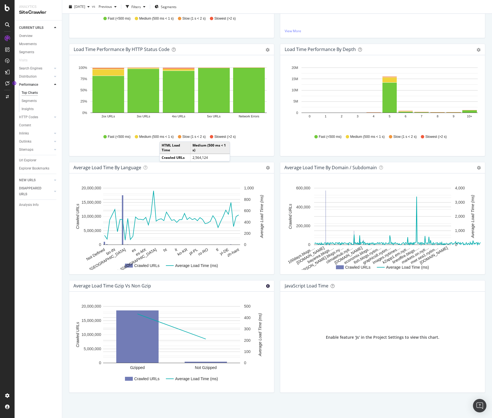
click at [266, 285] on icon at bounding box center [268, 286] width 4 height 4
drag, startPoint x: 249, startPoint y: 286, endPoint x: 227, endPoint y: 288, distance: 22.0
click at [243, 286] on div "Average Load Time Gzip vs Non Gzip Chart (by Value) Table Expand Export as CSV …" at bounding box center [171, 285] width 205 height 11
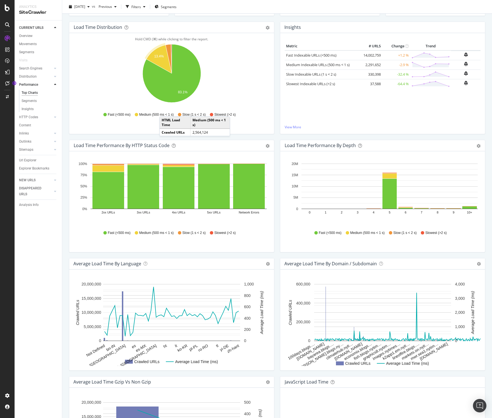
scroll to position [0, 0]
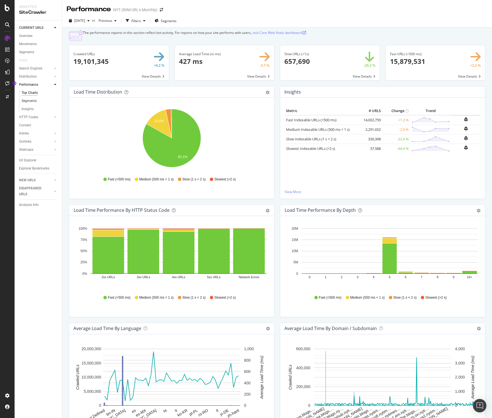
click at [37, 101] on link "Segments" at bounding box center [40, 101] width 36 height 6
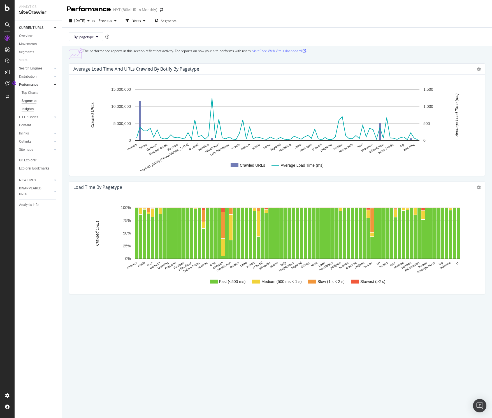
click at [32, 107] on div "Insights" at bounding box center [28, 109] width 12 height 6
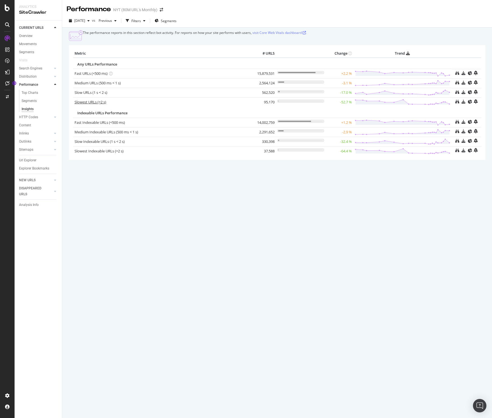
click at [94, 104] on link "Slowest URLs (>2 s)" at bounding box center [91, 101] width 32 height 5
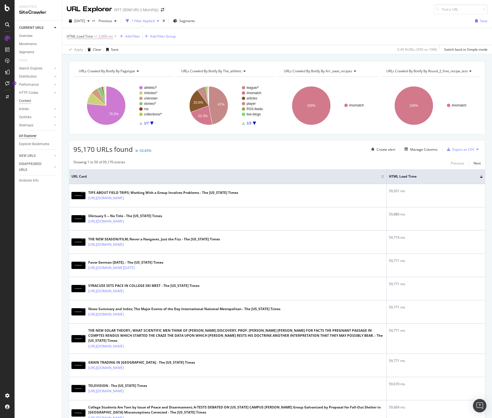
click at [25, 101] on div "Content" at bounding box center [25, 101] width 12 height 6
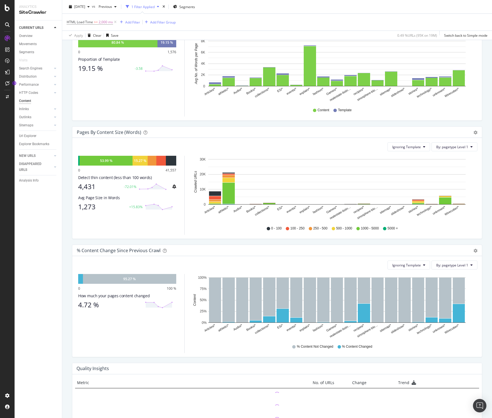
scroll to position [178, 0]
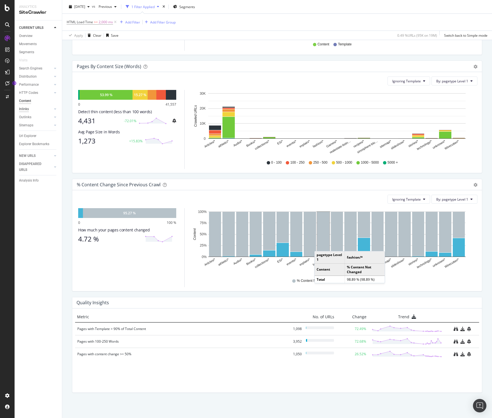
click at [23, 110] on div "Inlinks" at bounding box center [24, 109] width 10 height 6
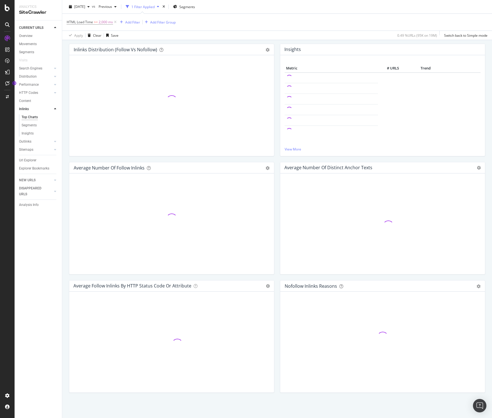
scroll to position [59, 0]
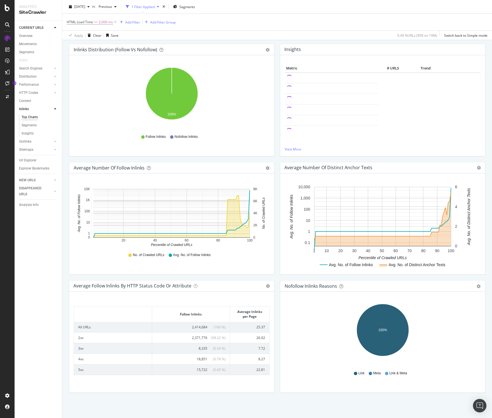
drag, startPoint x: 36, startPoint y: 110, endPoint x: 34, endPoint y: 137, distance: 27.2
click at [36, 110] on link "Inlinks" at bounding box center [35, 109] width 33 height 6
click at [32, 64] on div "ActionBoard" at bounding box center [32, 63] width 22 height 6
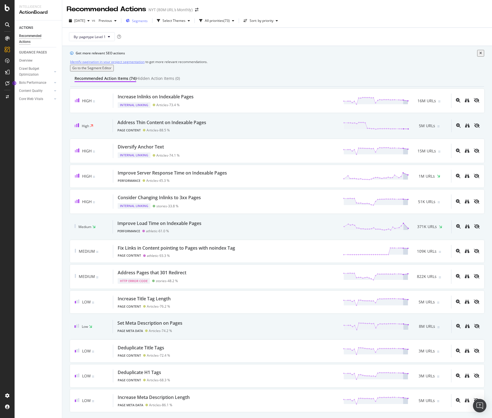
click at [150, 22] on button "Segments" at bounding box center [137, 20] width 26 height 9
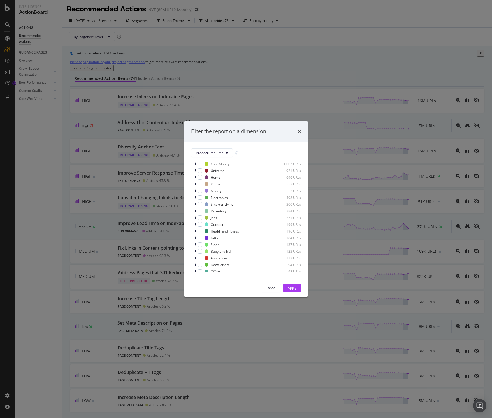
scroll to position [239, 0]
click at [213, 152] on span "Breadcrumb Tree" at bounding box center [210, 152] width 28 height 5
click at [230, 230] on span "subdomains" at bounding box center [221, 231] width 51 height 5
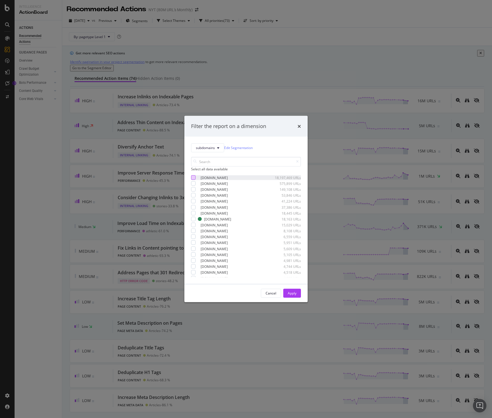
click at [194, 179] on div "modal" at bounding box center [193, 177] width 4 height 4
click at [293, 297] on div "Apply" at bounding box center [292, 293] width 9 height 8
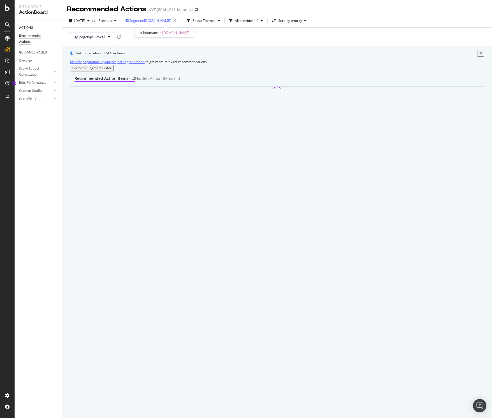
click at [171, 23] on span "Segment: www.nytimes.com" at bounding box center [150, 20] width 42 height 5
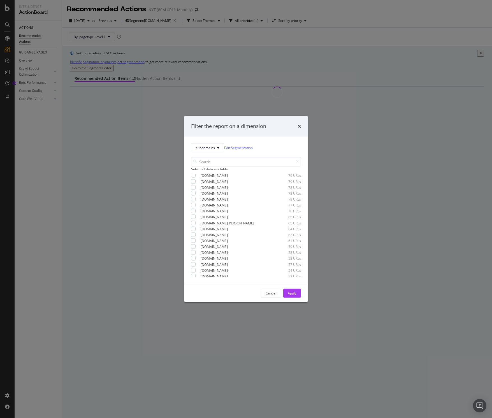
scroll to position [718, 0]
click at [298, 124] on icon "times" at bounding box center [298, 126] width 3 height 4
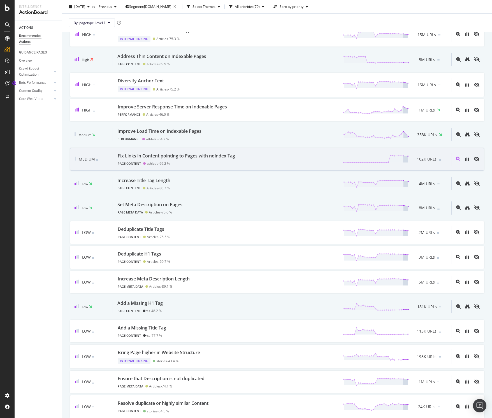
scroll to position [0, 0]
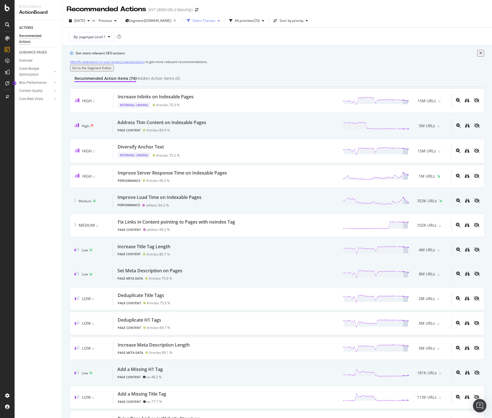
click at [215, 19] on div "Select Themes" at bounding box center [203, 20] width 23 height 3
click at [231, 62] on div "HTTP Error Code" at bounding box center [217, 64] width 26 height 5
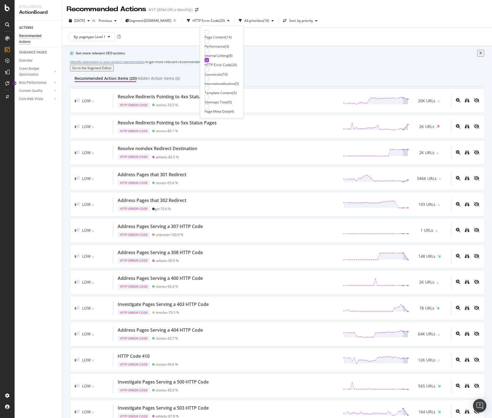
click at [59, 120] on div "ACTIONS Recommended Actions GUIDANCE PAGES Overview Crawl Budget Optimization L…" at bounding box center [38, 218] width 47 height 397
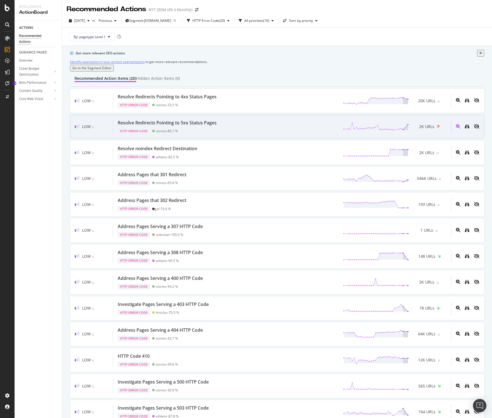
click at [226, 134] on div "Resolve Redirects Pointing to 5xx Status Pages HTTP Error Code stories - 80.1 %…" at bounding box center [282, 127] width 338 height 14
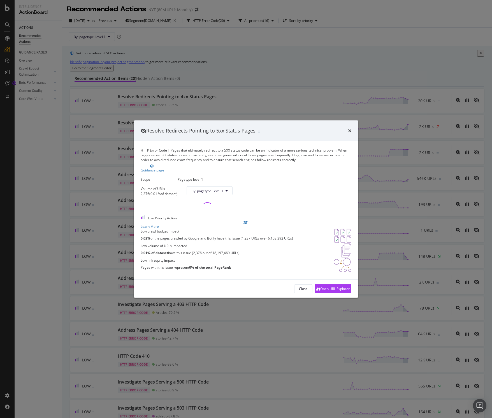
drag, startPoint x: 350, startPoint y: 89, endPoint x: 347, endPoint y: 89, distance: 3.4
click at [350, 129] on icon "times" at bounding box center [349, 131] width 3 height 4
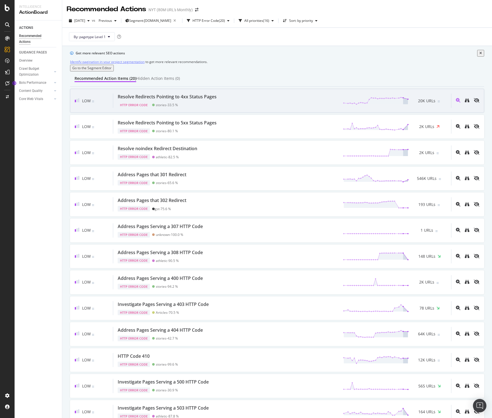
click at [103, 108] on div "Low" at bounding box center [94, 101] width 38 height 14
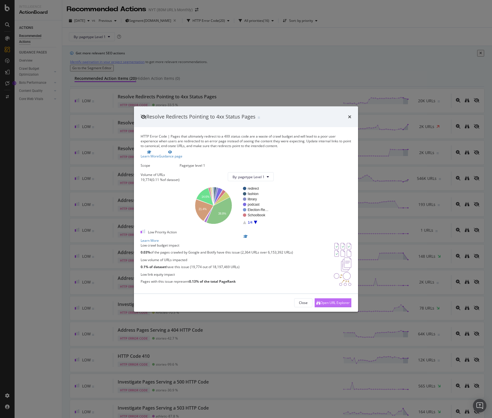
click at [326, 307] on div "Open URL Explorer" at bounding box center [332, 302] width 33 height 8
click at [347, 113] on div "Resolve Redirects Pointing to 4xx Status Pages" at bounding box center [246, 116] width 211 height 7
click at [349, 115] on icon "times" at bounding box center [349, 117] width 3 height 4
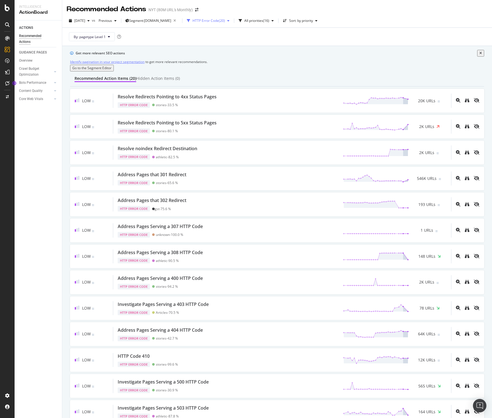
click at [225, 21] on div "( 20 )" at bounding box center [222, 20] width 6 height 3
click at [206, 59] on icon at bounding box center [207, 60] width 3 height 3
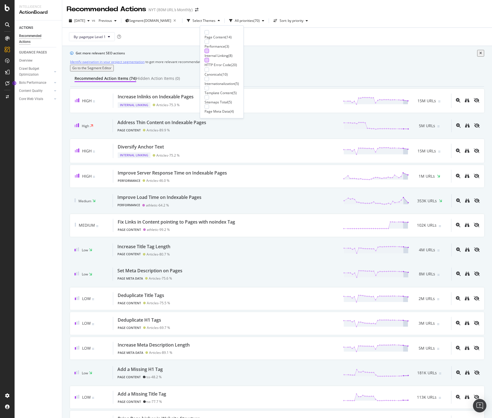
click at [206, 49] on div at bounding box center [206, 51] width 4 height 4
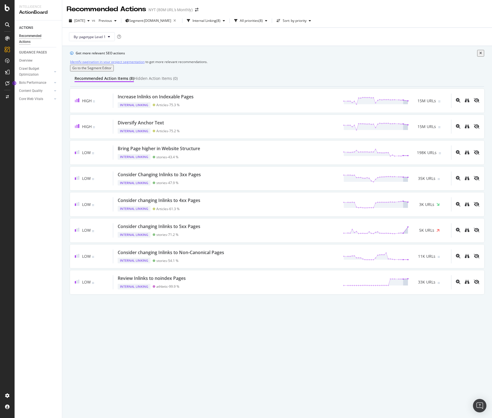
click at [151, 344] on div "Recommended Actions NYT (80M URL's Monthly) 2025 Sep. 24th vs Previous Segment:…" at bounding box center [277, 209] width 430 height 418
click at [42, 101] on div "Core Web Vitals" at bounding box center [31, 99] width 24 height 6
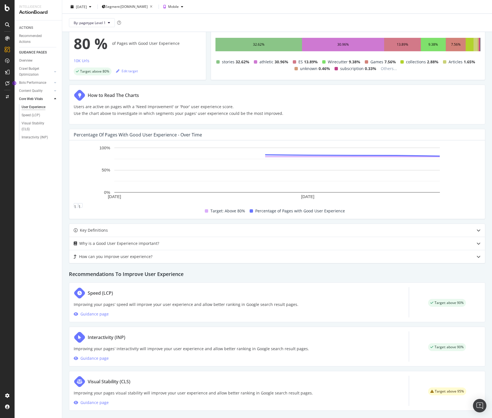
scroll to position [62, 0]
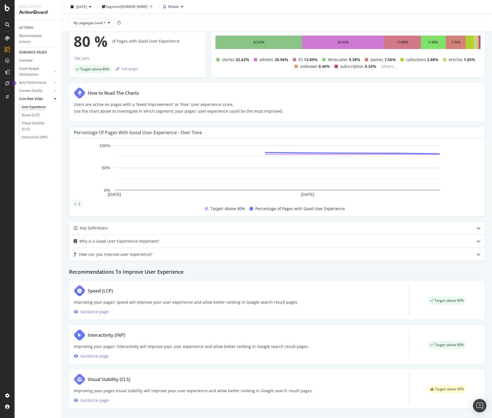
click at [187, 383] on div "Visual Stability (CLS) Improving your pages visual stability will improve your …" at bounding box center [193, 388] width 239 height 30
drag, startPoint x: 133, startPoint y: 393, endPoint x: 123, endPoint y: 394, distance: 9.8
click at [125, 394] on div "Visual Stability (CLS) Improving your pages visual stability will improve your …" at bounding box center [193, 388] width 239 height 30
drag, startPoint x: 94, startPoint y: 398, endPoint x: 99, endPoint y: 397, distance: 4.9
click at [95, 398] on div "Guidance page" at bounding box center [94, 400] width 28 height 7
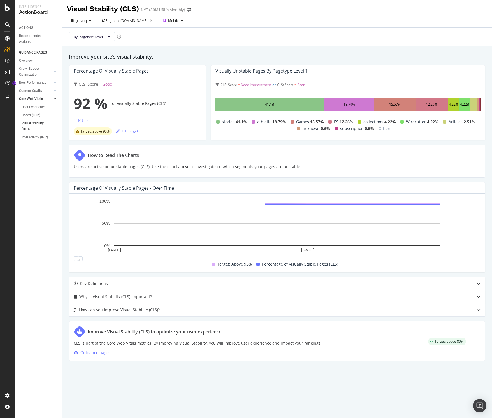
click at [283, 105] on div "41.1%" at bounding box center [269, 104] width 109 height 13
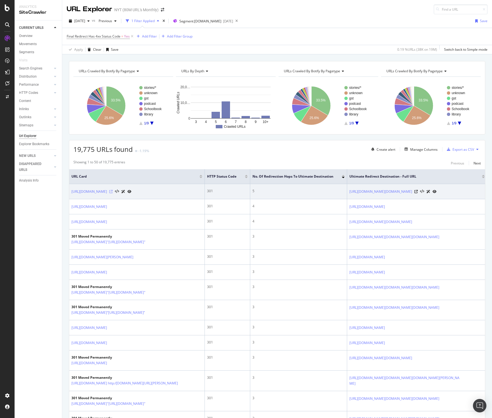
click at [113, 193] on icon at bounding box center [110, 191] width 3 height 3
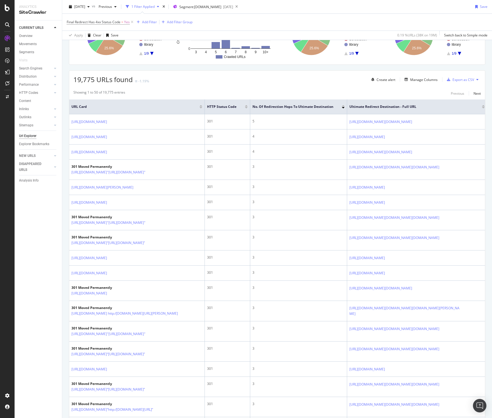
scroll to position [72, 0]
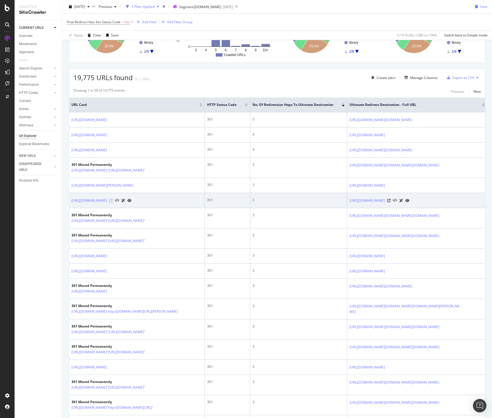
click at [113, 202] on icon at bounding box center [110, 200] width 3 height 3
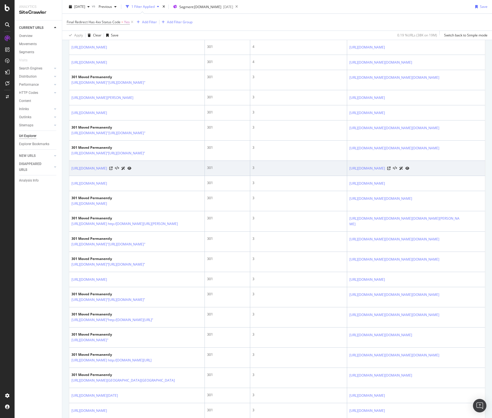
scroll to position [161, 0]
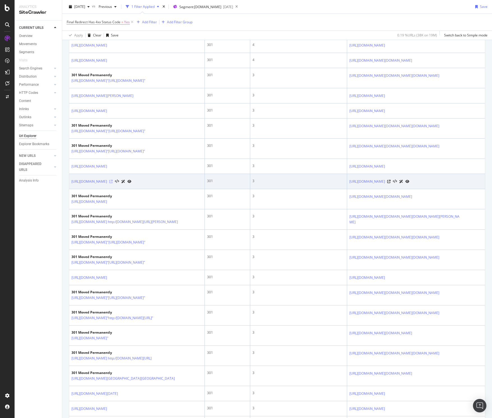
click at [113, 183] on icon at bounding box center [110, 181] width 3 height 3
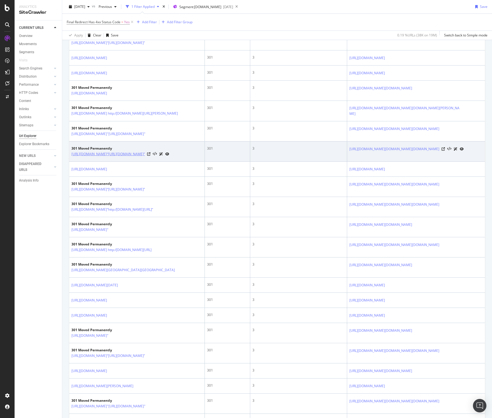
scroll to position [279, 0]
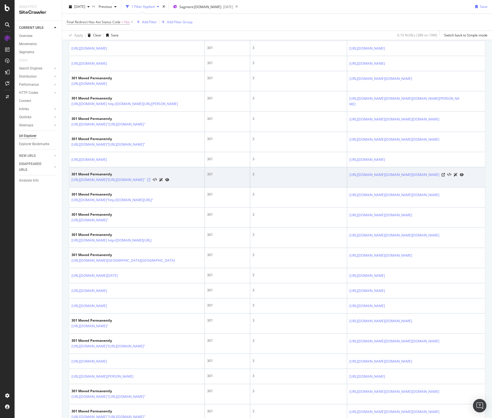
click at [150, 182] on icon at bounding box center [148, 179] width 3 height 3
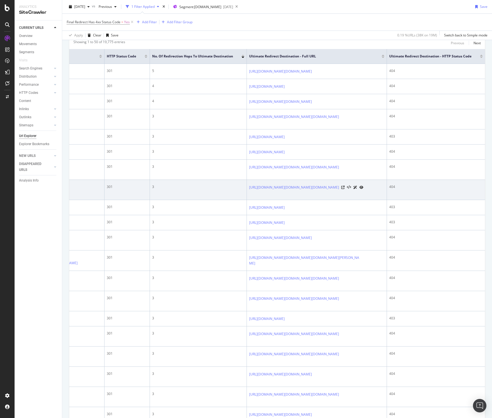
scroll to position [80, 0]
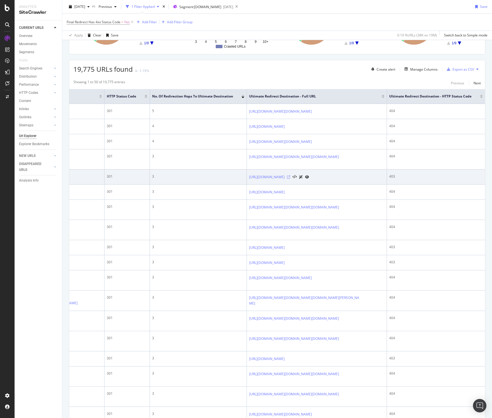
click at [290, 179] on icon at bounding box center [288, 176] width 3 height 3
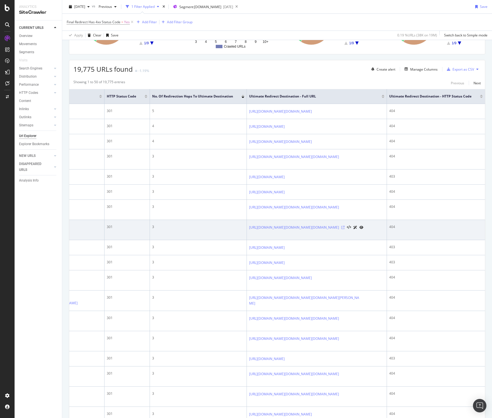
click at [345, 229] on icon at bounding box center [342, 227] width 3 height 3
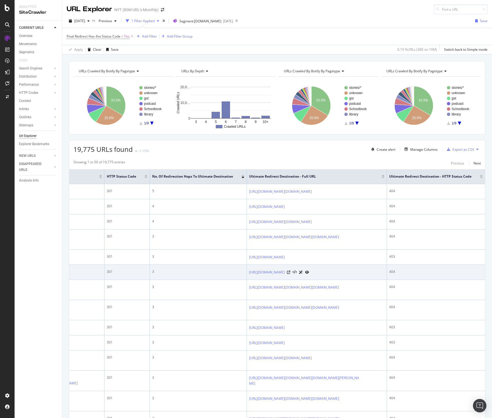
scroll to position [0, 0]
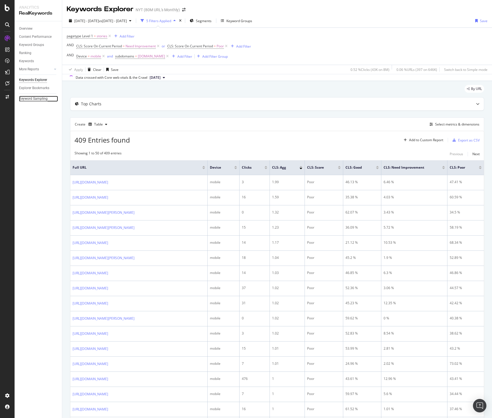
click at [29, 97] on div "Keyword Sampling" at bounding box center [33, 99] width 29 height 6
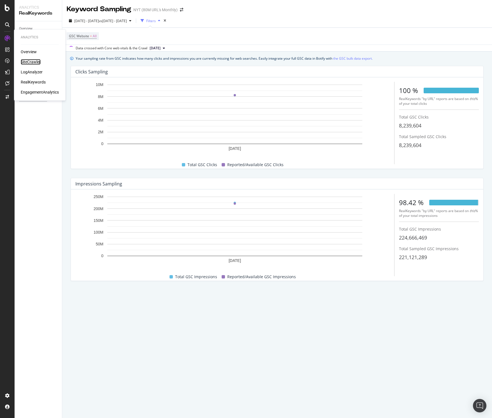
click at [34, 62] on div "SiteCrawler" at bounding box center [31, 62] width 20 height 6
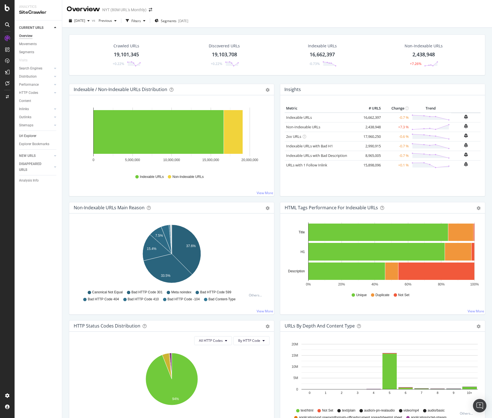
click at [37, 137] on link "Url Explorer" at bounding box center [38, 136] width 39 height 6
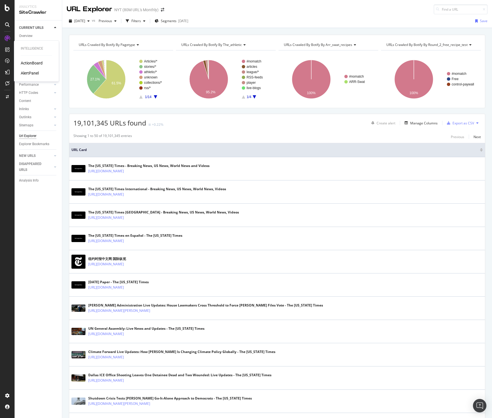
click at [28, 72] on div "AlertPanel" at bounding box center [30, 73] width 18 height 6
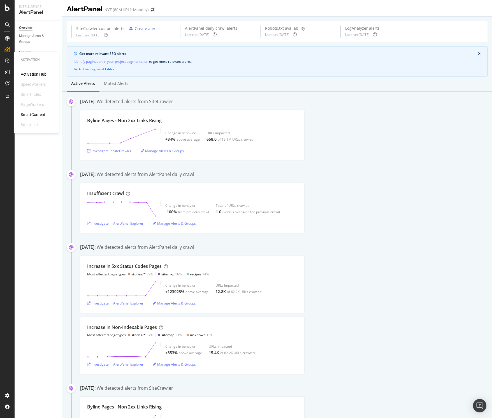
click at [37, 72] on div "Activation Hub" at bounding box center [34, 74] width 26 height 6
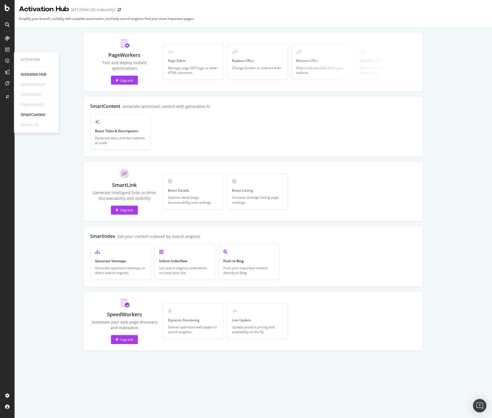
click at [35, 112] on div "SmartContent" at bounding box center [33, 115] width 25 height 6
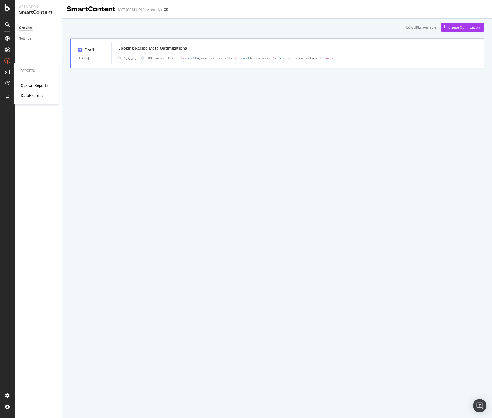
click at [7, 73] on icon at bounding box center [7, 72] width 4 height 4
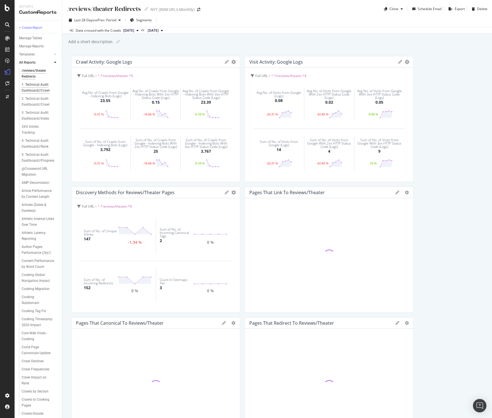
click at [45, 85] on div "1. Technical Audit Dashboard//Crawl" at bounding box center [38, 88] width 33 height 12
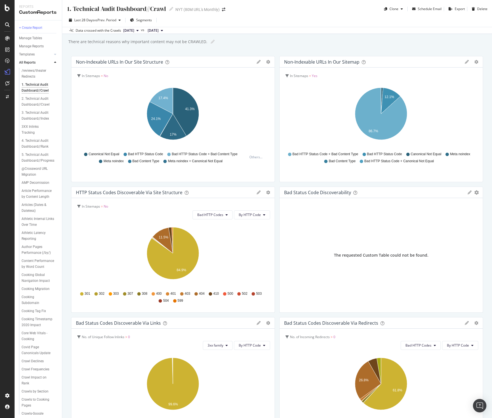
scroll to position [184, 0]
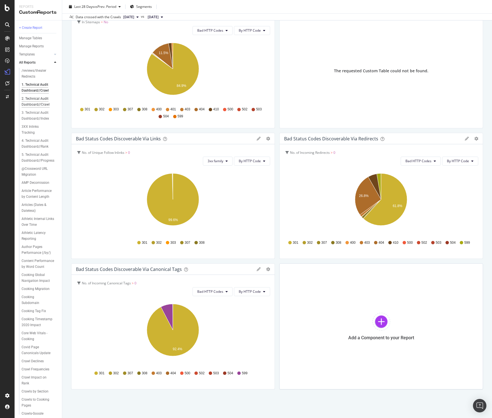
click at [38, 101] on div "2. Technical Audit Dashboard//Crawl" at bounding box center [38, 102] width 33 height 12
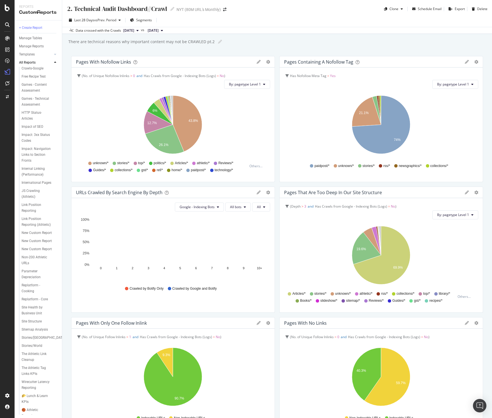
scroll to position [346, 0]
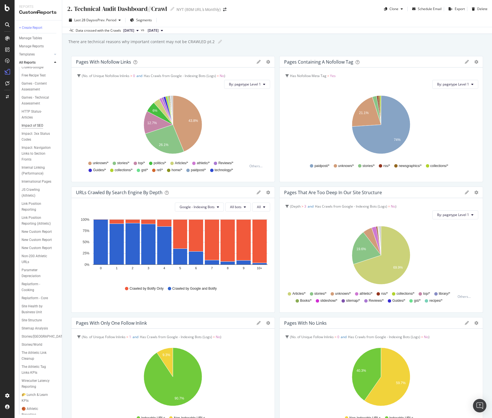
click at [40, 123] on div "Impact of SEO" at bounding box center [33, 126] width 22 height 6
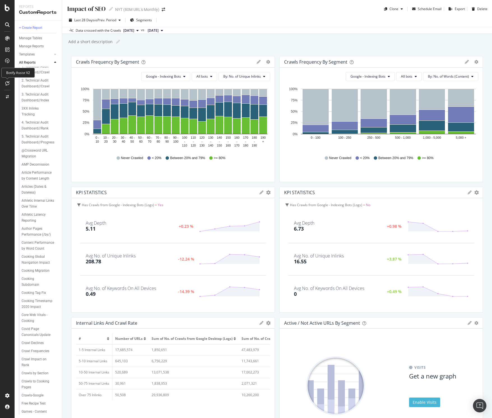
click at [5, 83] on icon at bounding box center [7, 83] width 4 height 4
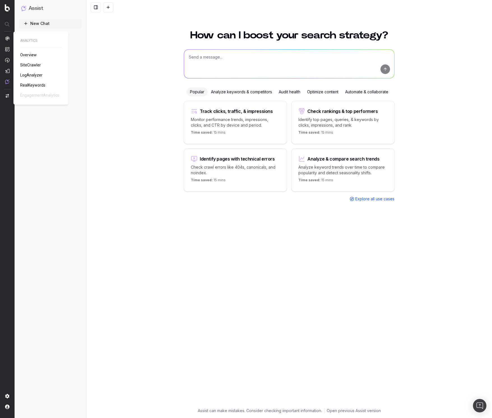
click at [7, 39] on img at bounding box center [7, 38] width 4 height 4
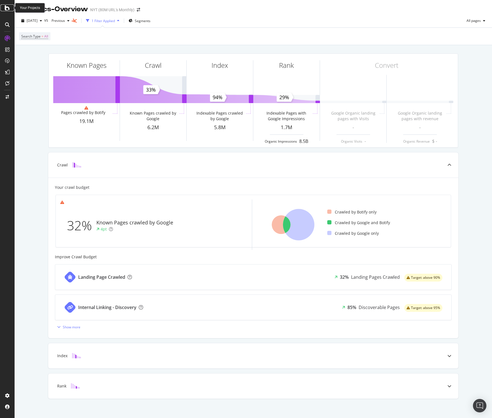
click at [4, 10] on div at bounding box center [7, 7] width 13 height 7
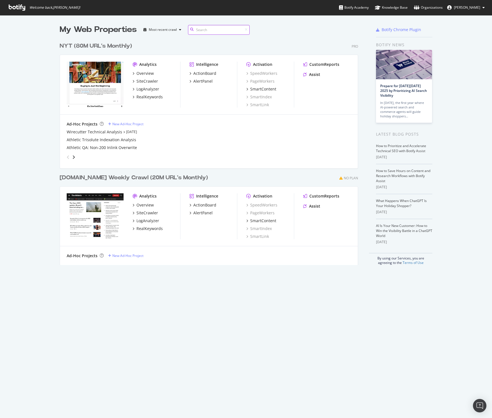
scroll to position [418, 492]
click at [74, 157] on icon "angle-right" at bounding box center [73, 157] width 3 height 4
click at [69, 155] on icon "angle-left" at bounding box center [68, 157] width 3 height 4
drag, startPoint x: 73, startPoint y: 158, endPoint x: 78, endPoint y: 157, distance: 4.8
click at [73, 158] on icon "angle-right" at bounding box center [73, 157] width 3 height 4
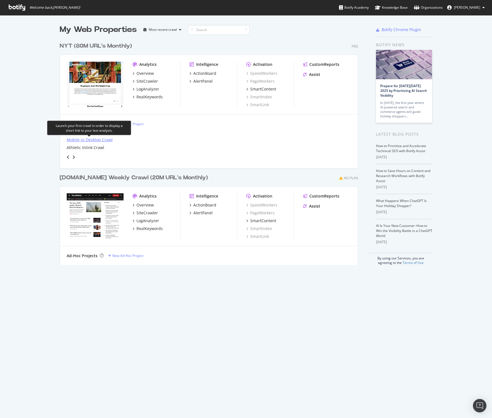
click at [106, 139] on div "Mobile vs Desktop Crawl" at bounding box center [90, 140] width 46 height 6
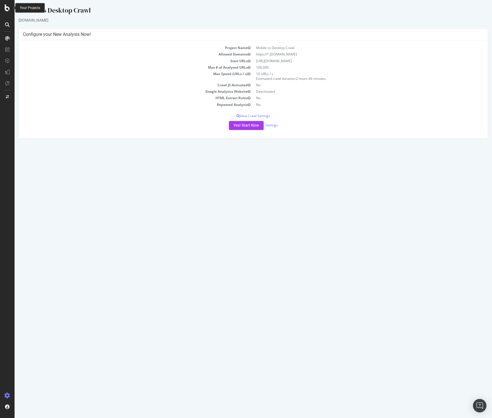
click at [6, 7] on icon at bounding box center [7, 7] width 5 height 7
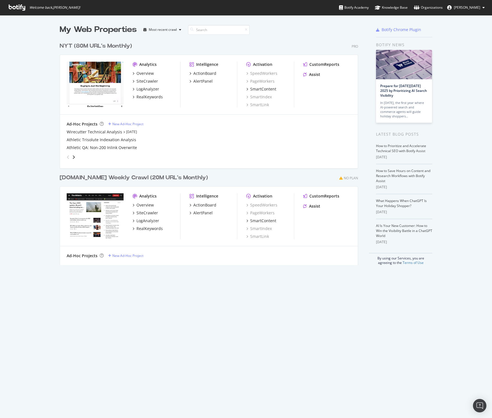
scroll to position [418, 492]
